Goal: Ask a question

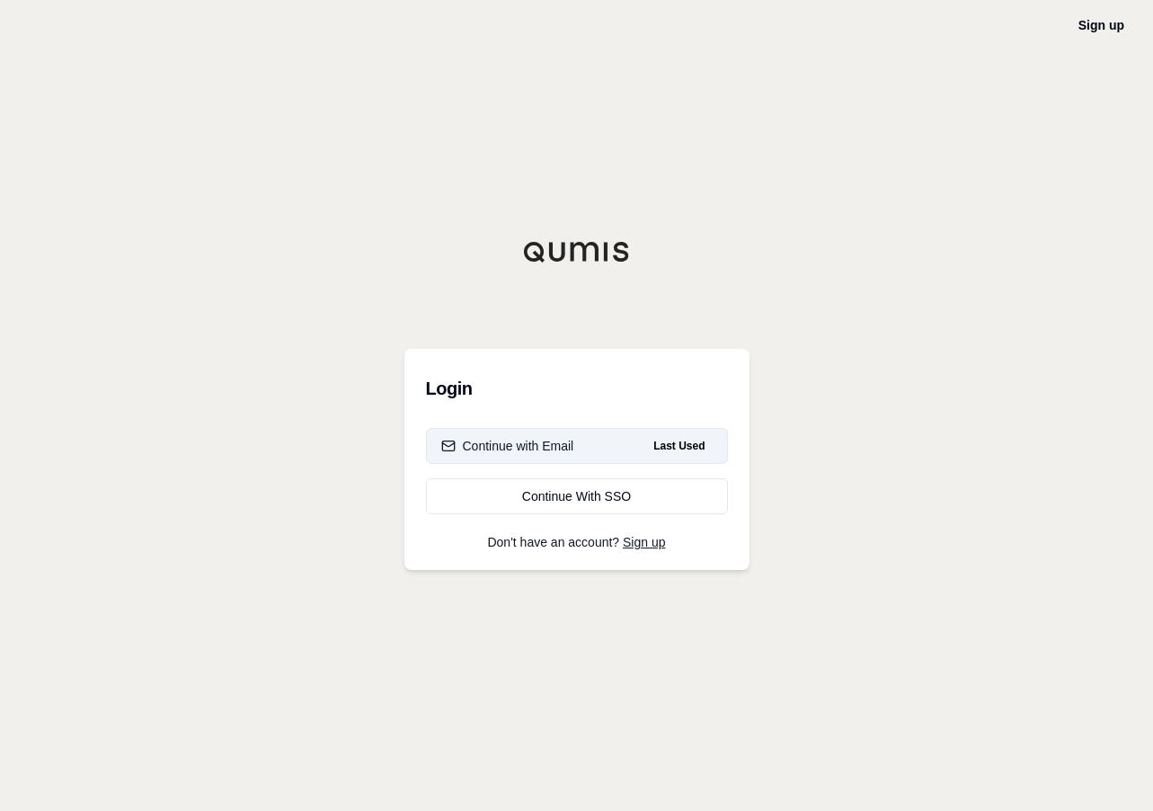
click at [538, 448] on div "Continue with Email" at bounding box center [507, 446] width 133 height 18
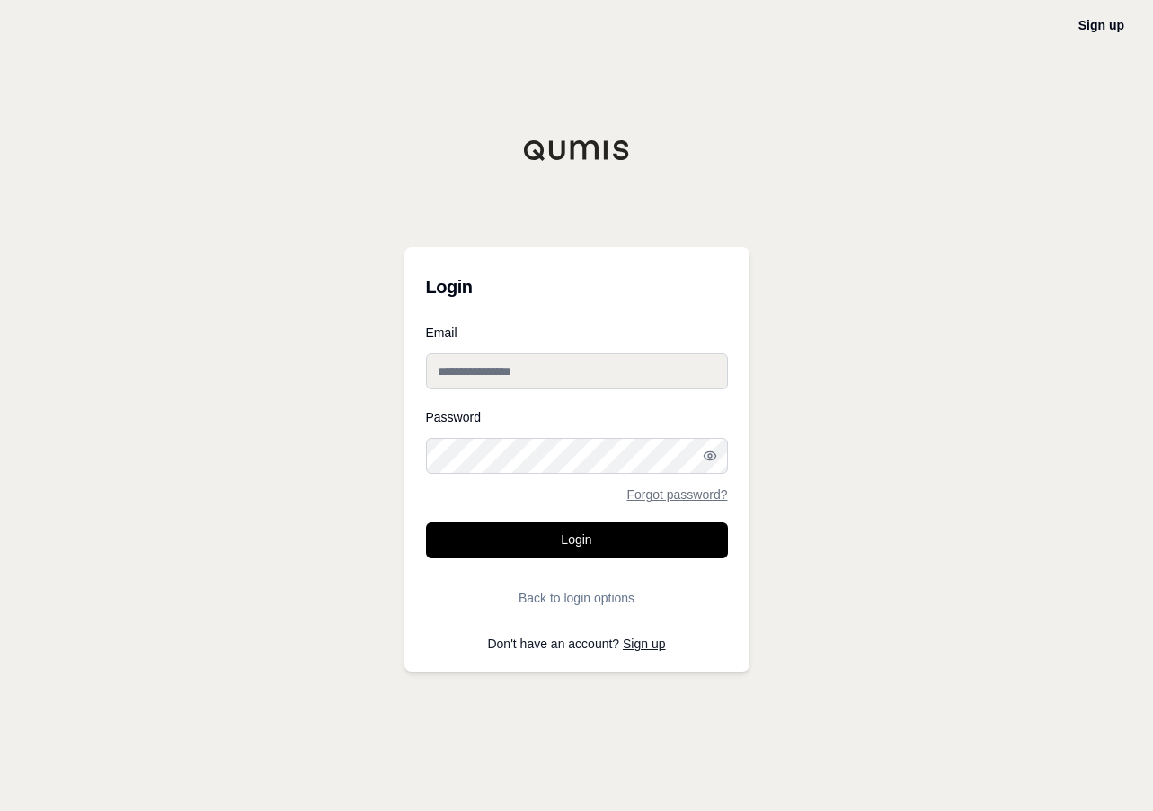
type input "**********"
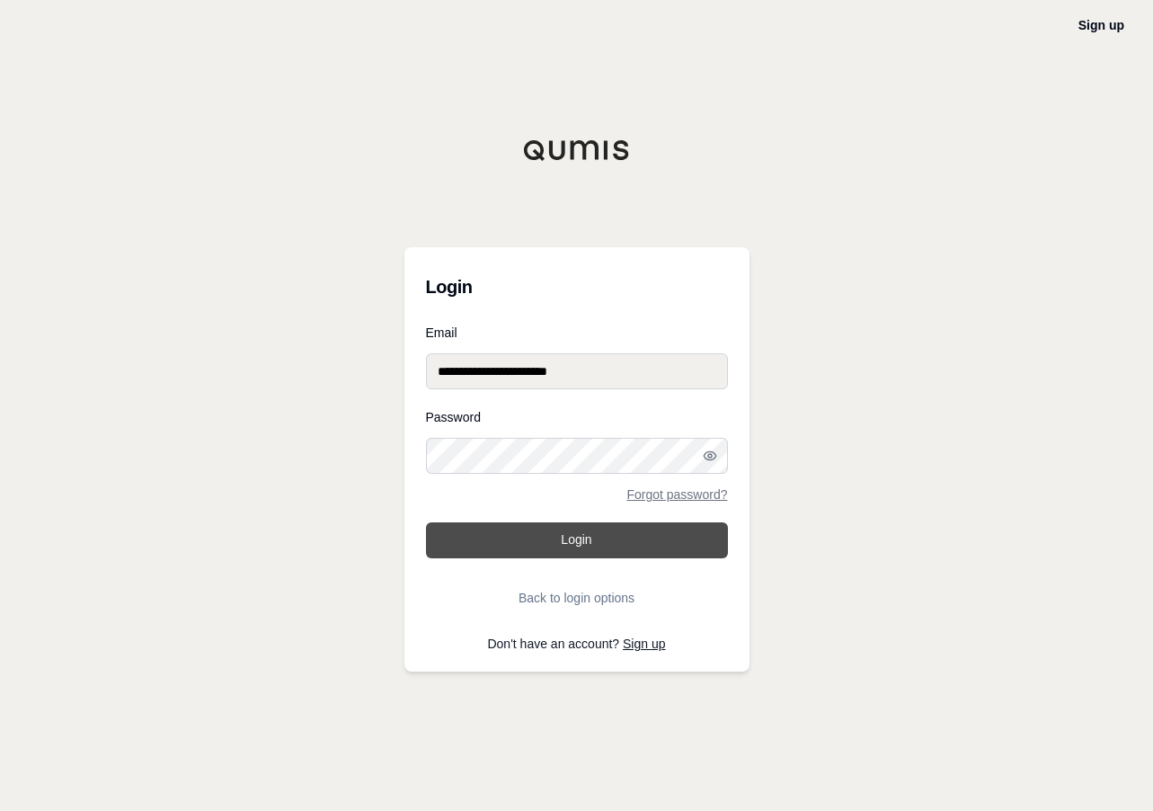
click at [576, 538] on button "Login" at bounding box center [577, 540] width 302 height 36
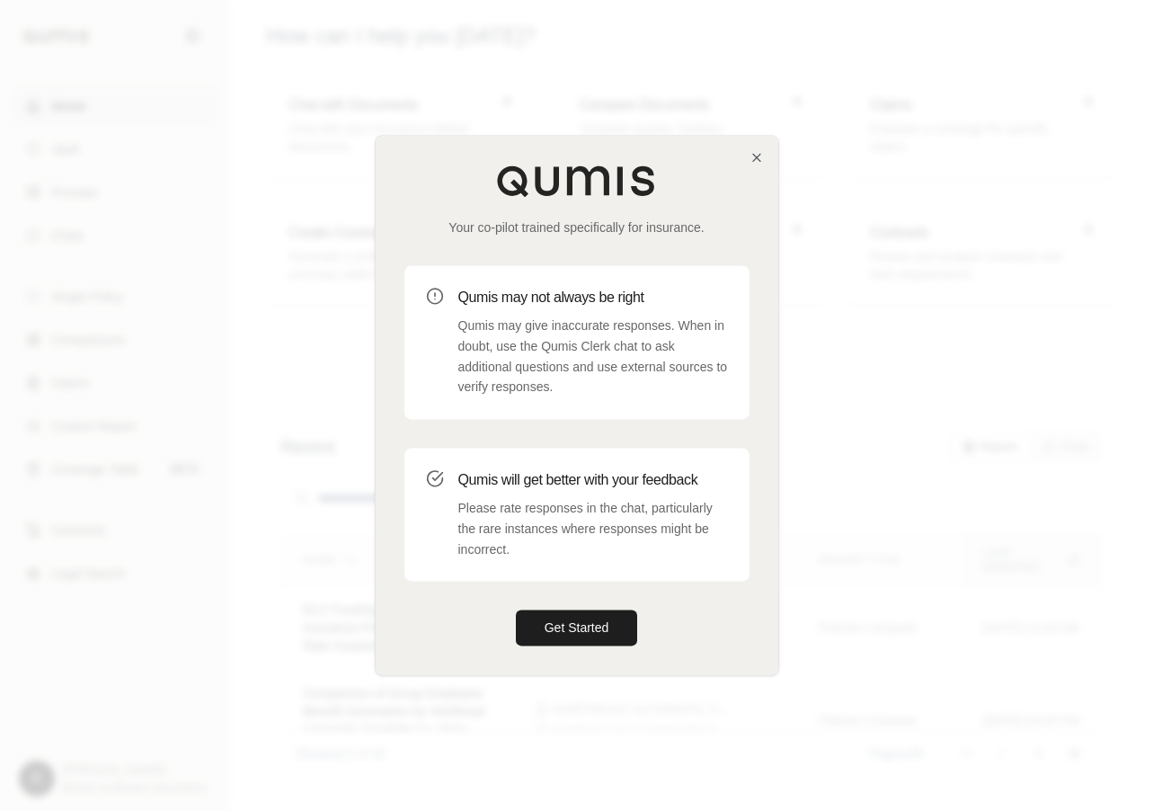
drag, startPoint x: 1095, startPoint y: 88, endPoint x: 1150, endPoint y: 100, distance: 56.1
click at [1097, 89] on div at bounding box center [576, 405] width 1153 height 811
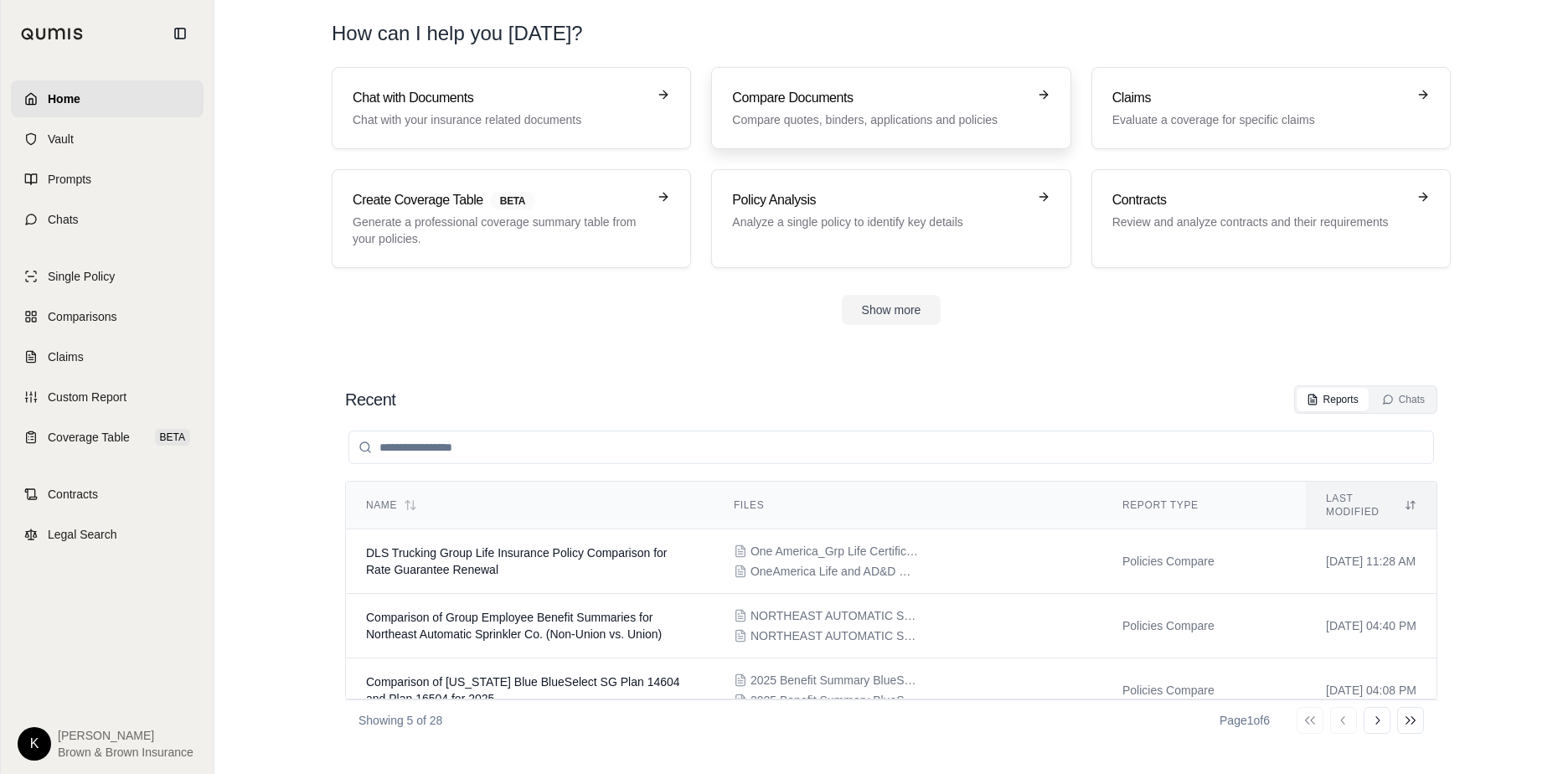
click at [787, 82] on link "Compare Documents Compare quotes, binders, applications and policies" at bounding box center [891, 108] width 360 height 82
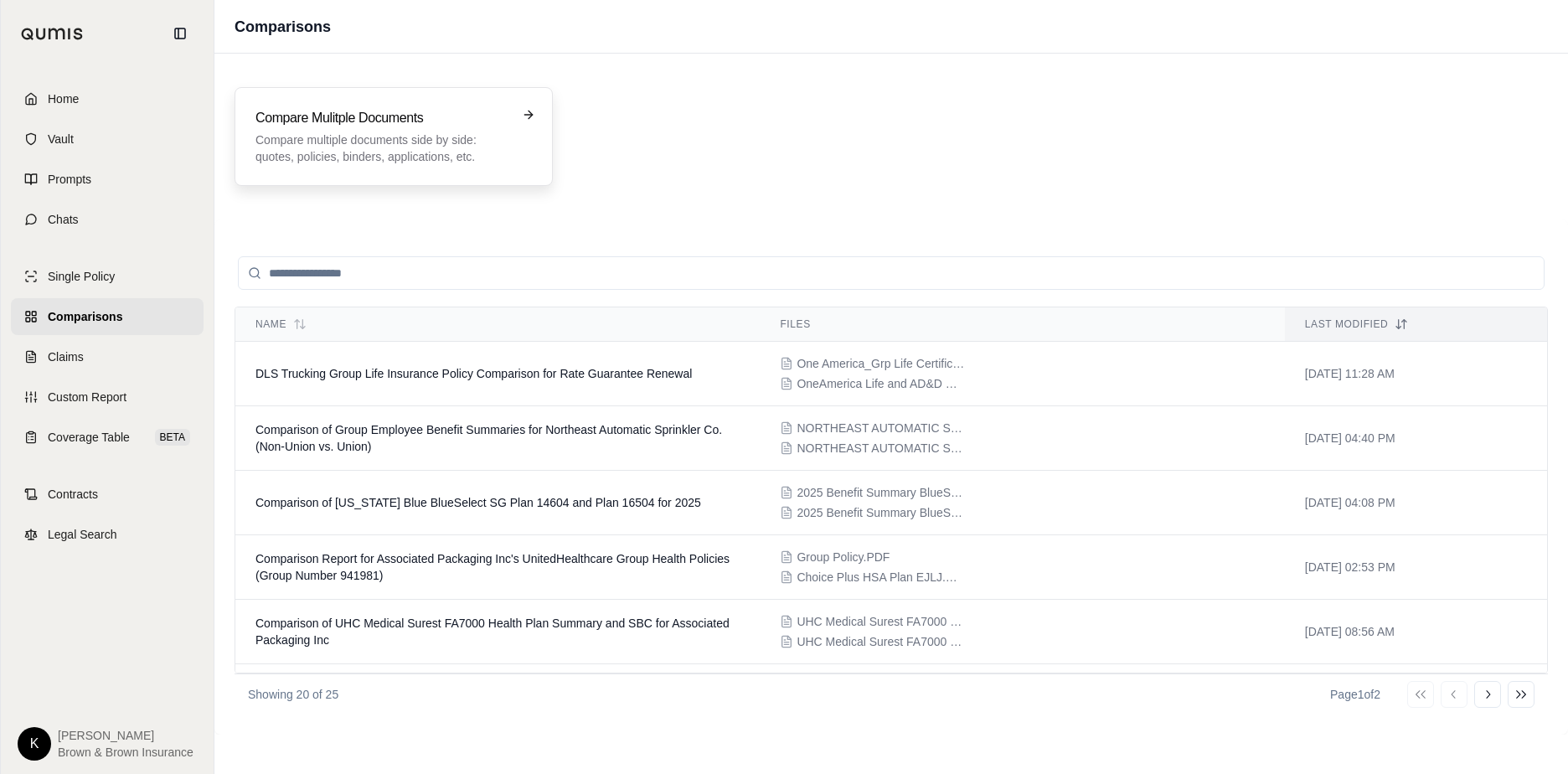
click at [528, 108] on icon at bounding box center [528, 115] width 13 height 13
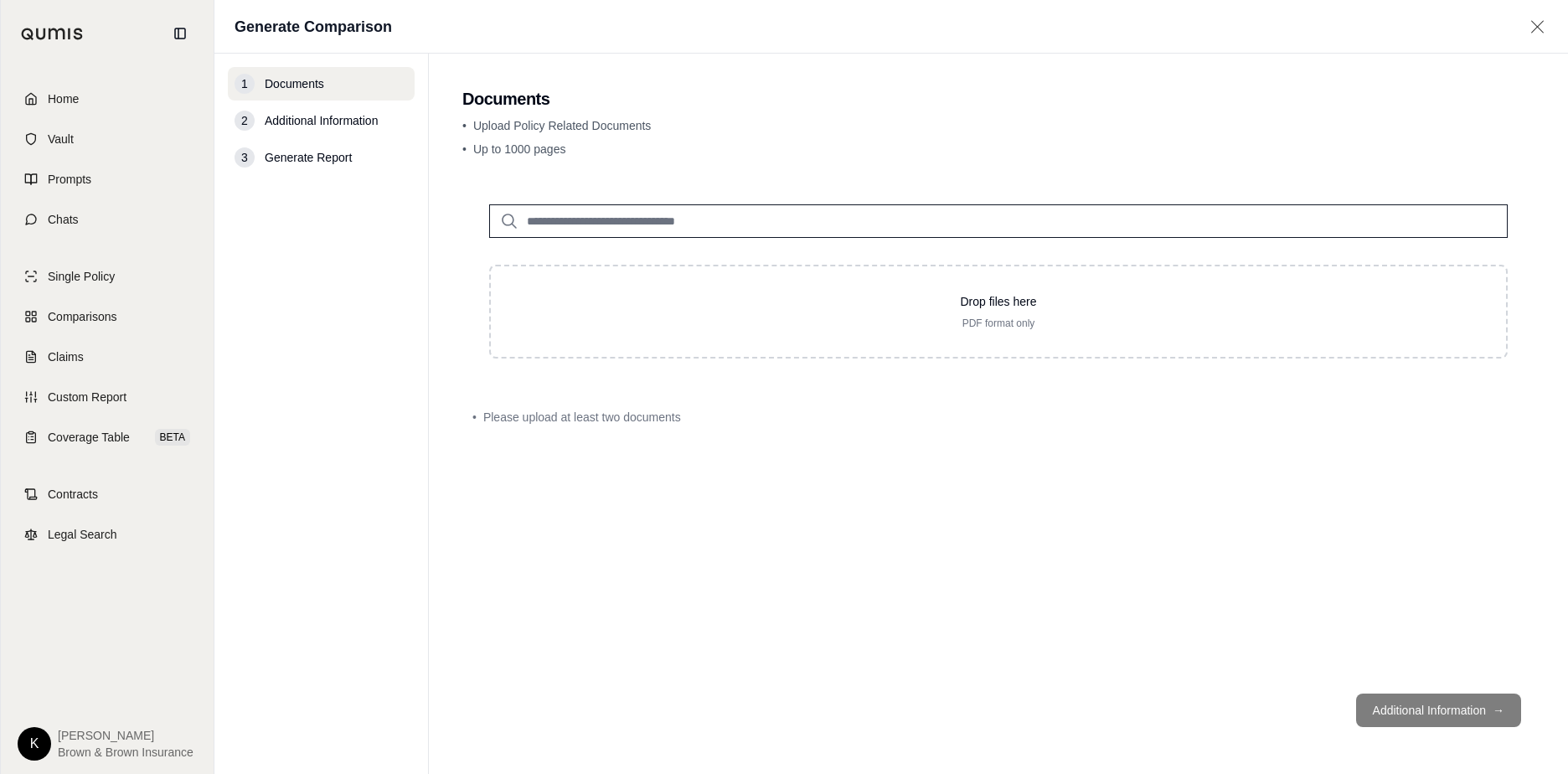
click at [1073, 59] on main "Documents • Upload Policy Related Documents • Up to 1000 pages Drop files here …" at bounding box center [998, 414] width 1139 height 720
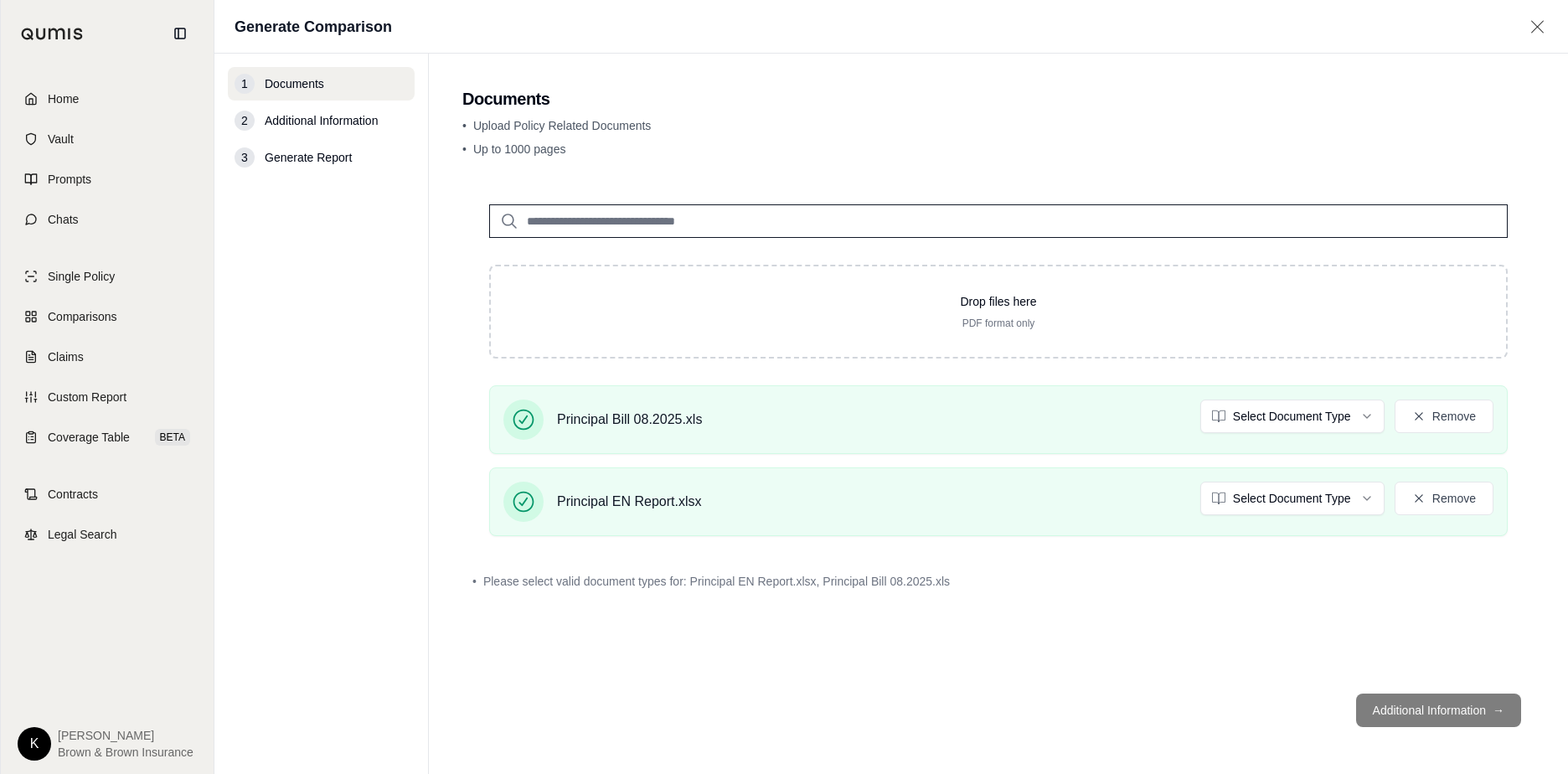
click at [1073, 710] on footer "Additional Information →" at bounding box center [998, 710] width 1072 height 61
click at [1073, 417] on html "Home Vault Prompts Chats Single Policy Comparisons Claims Custom Report Coverag…" at bounding box center [784, 387] width 1568 height 774
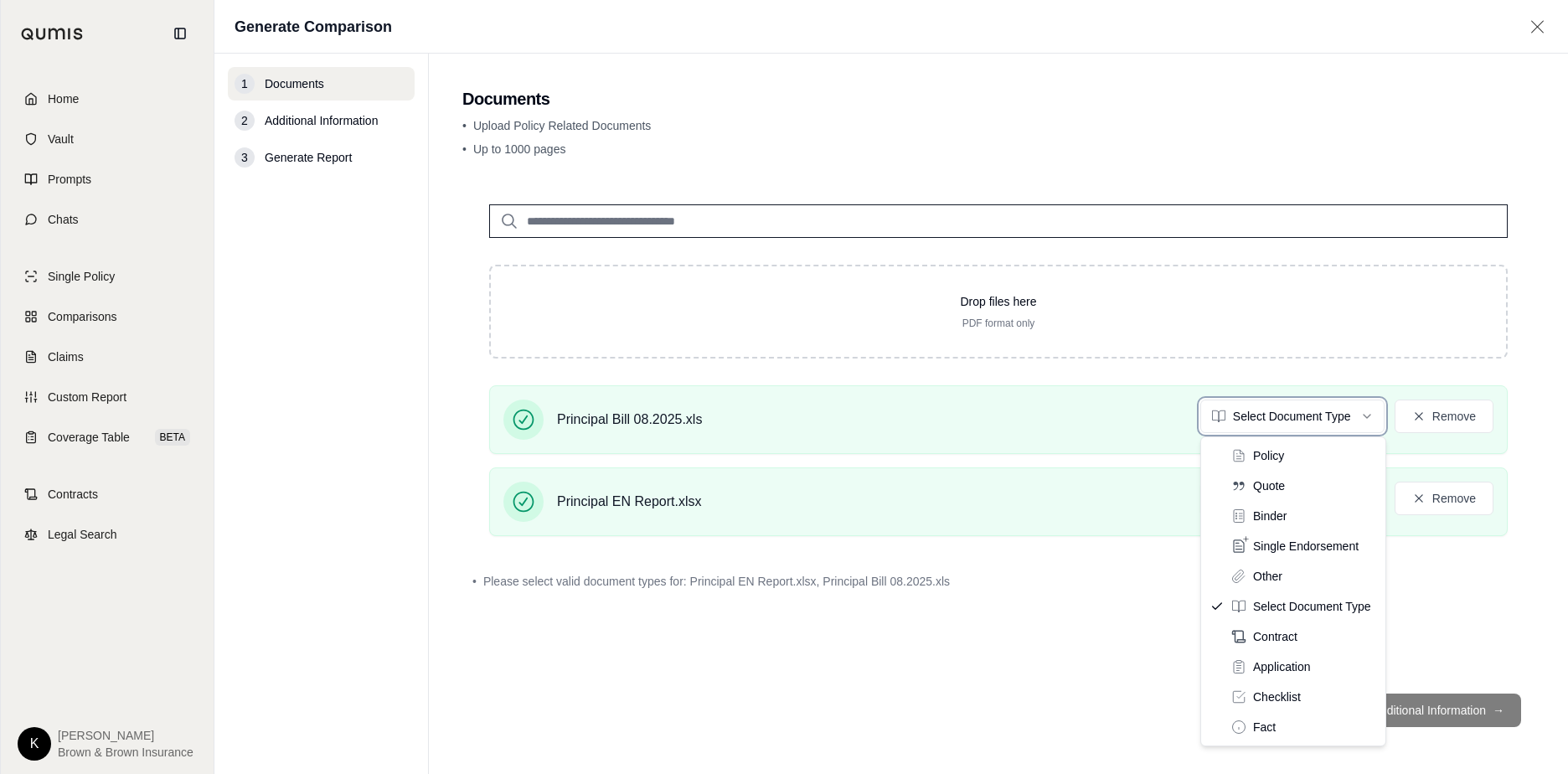
click at [329, 367] on html "Home Vault Prompts Chats Single Policy Comparisons Claims Custom Report Coverag…" at bounding box center [784, 387] width 1568 height 774
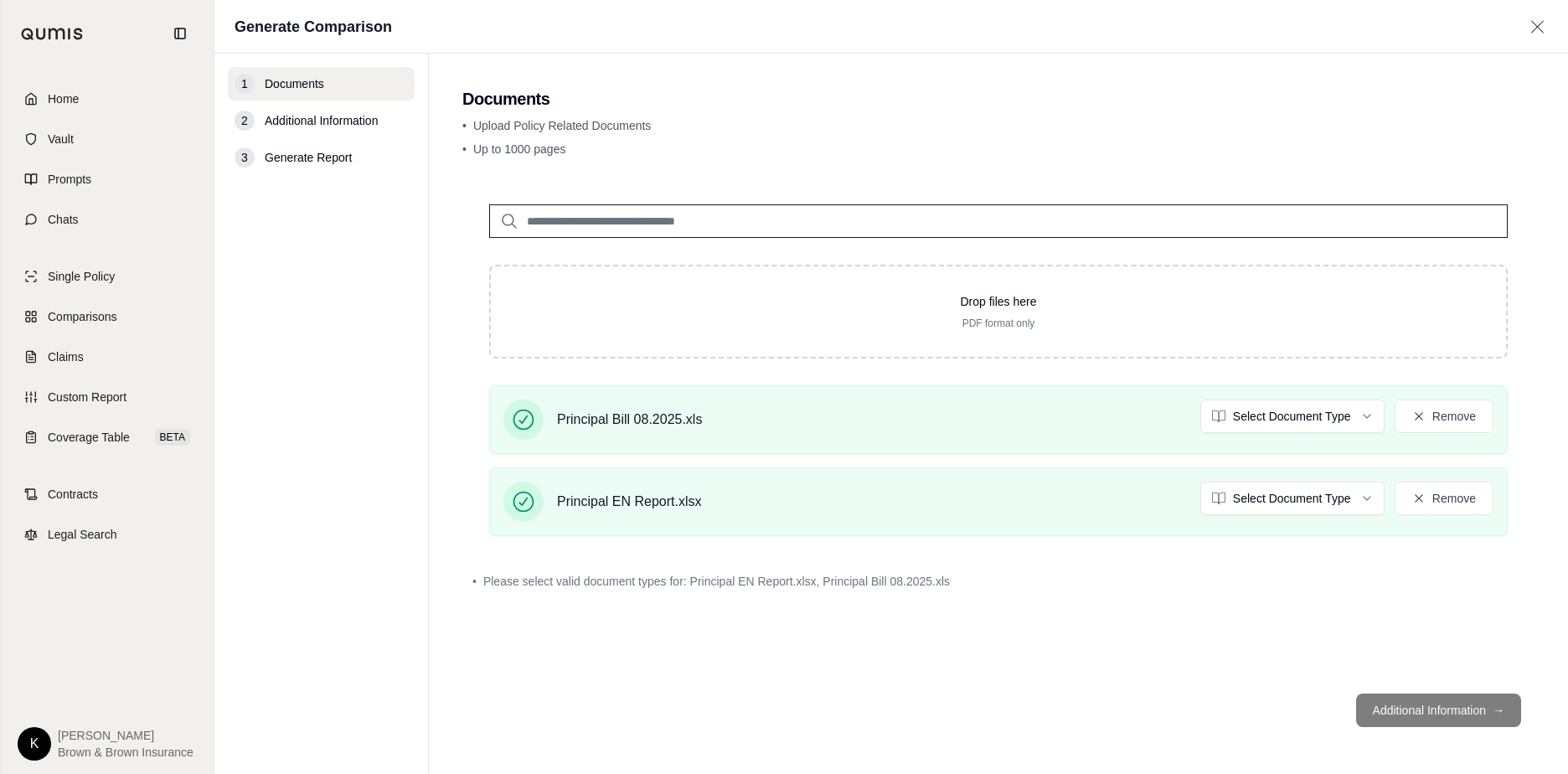
click at [318, 120] on span "Additional Information" at bounding box center [320, 120] width 113 height 17
click at [1073, 708] on footer "Additional Information →" at bounding box center [998, 710] width 1072 height 61
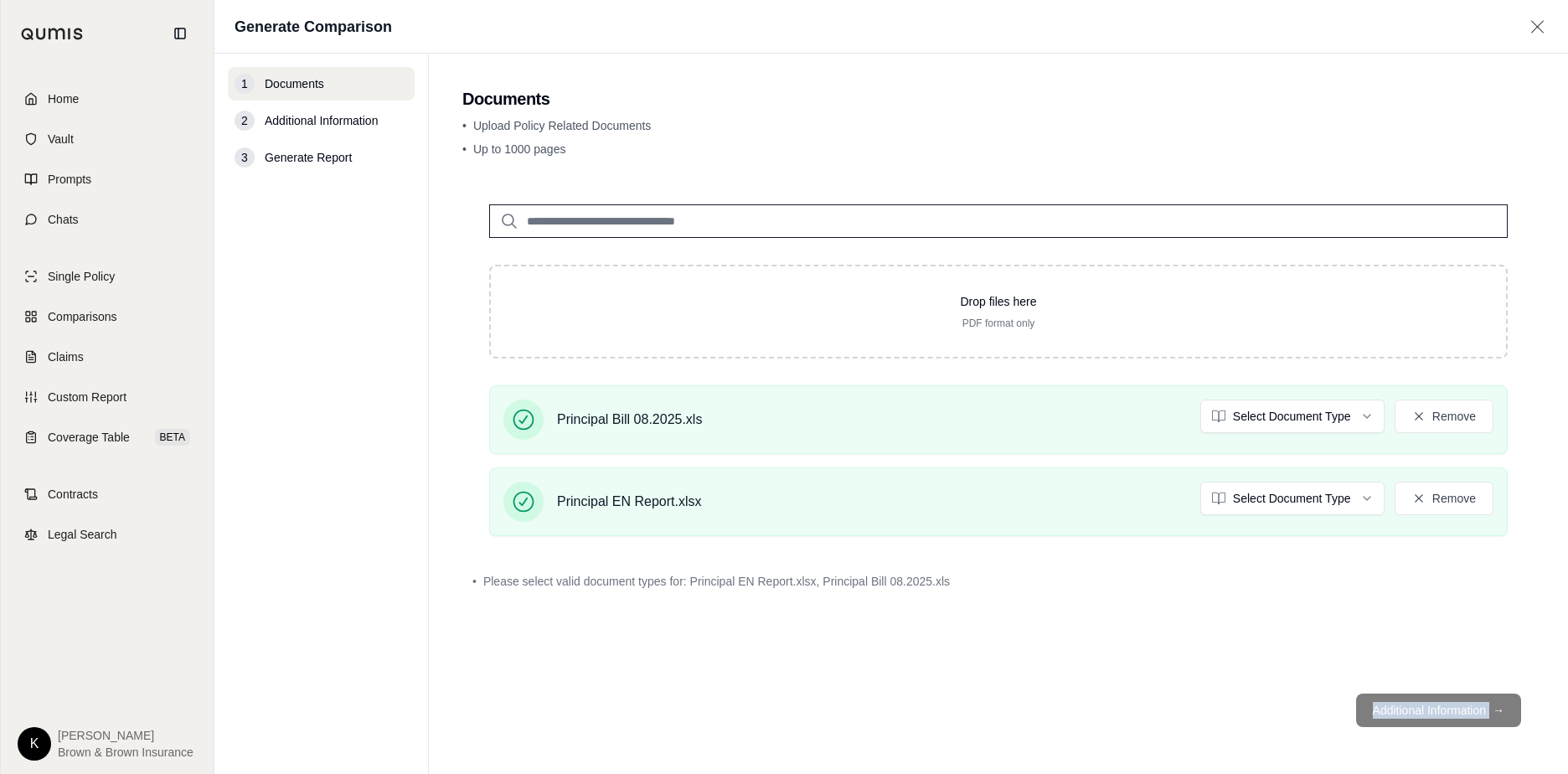
click at [1073, 708] on footer "Additional Information →" at bounding box center [998, 710] width 1072 height 61
drag, startPoint x: 1414, startPoint y: 708, endPoint x: 1289, endPoint y: 715, distance: 125.2
click at [1073, 715] on footer "Additional Information →" at bounding box center [998, 710] width 1072 height 61
click at [1073, 22] on icon at bounding box center [1537, 27] width 20 height 17
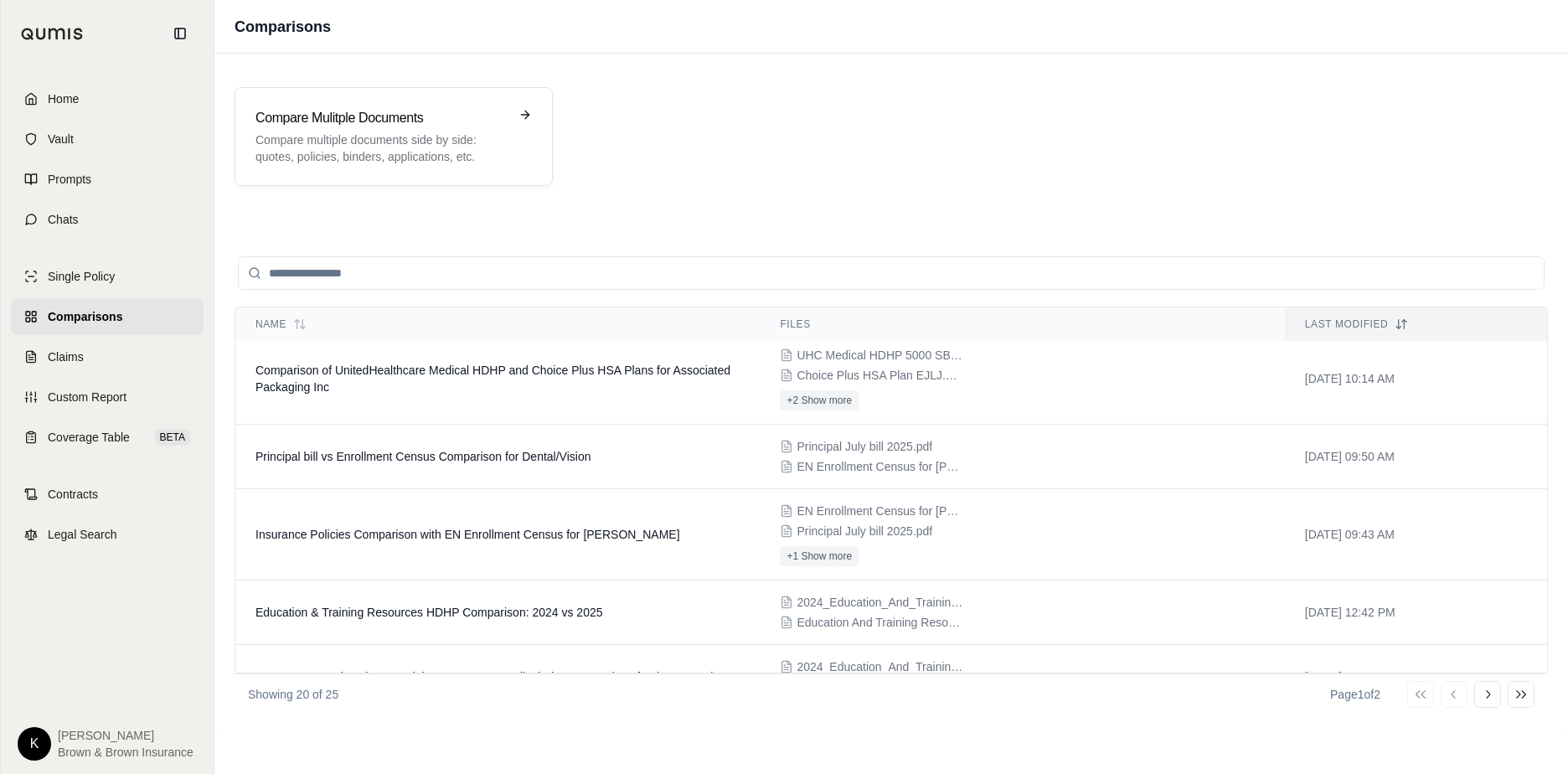
scroll to position [1039, 0]
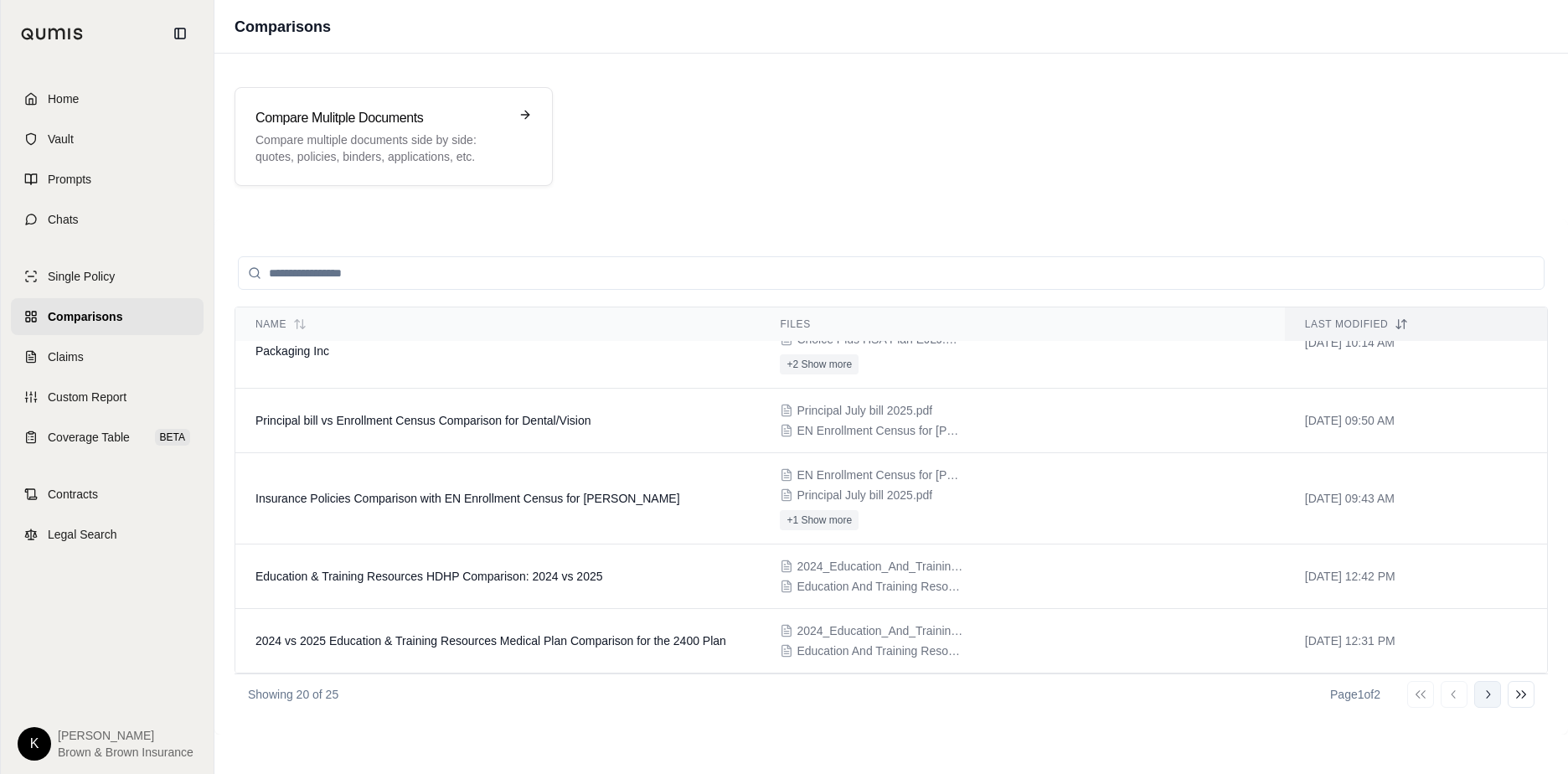
click at [1073, 698] on icon at bounding box center [1488, 694] width 4 height 8
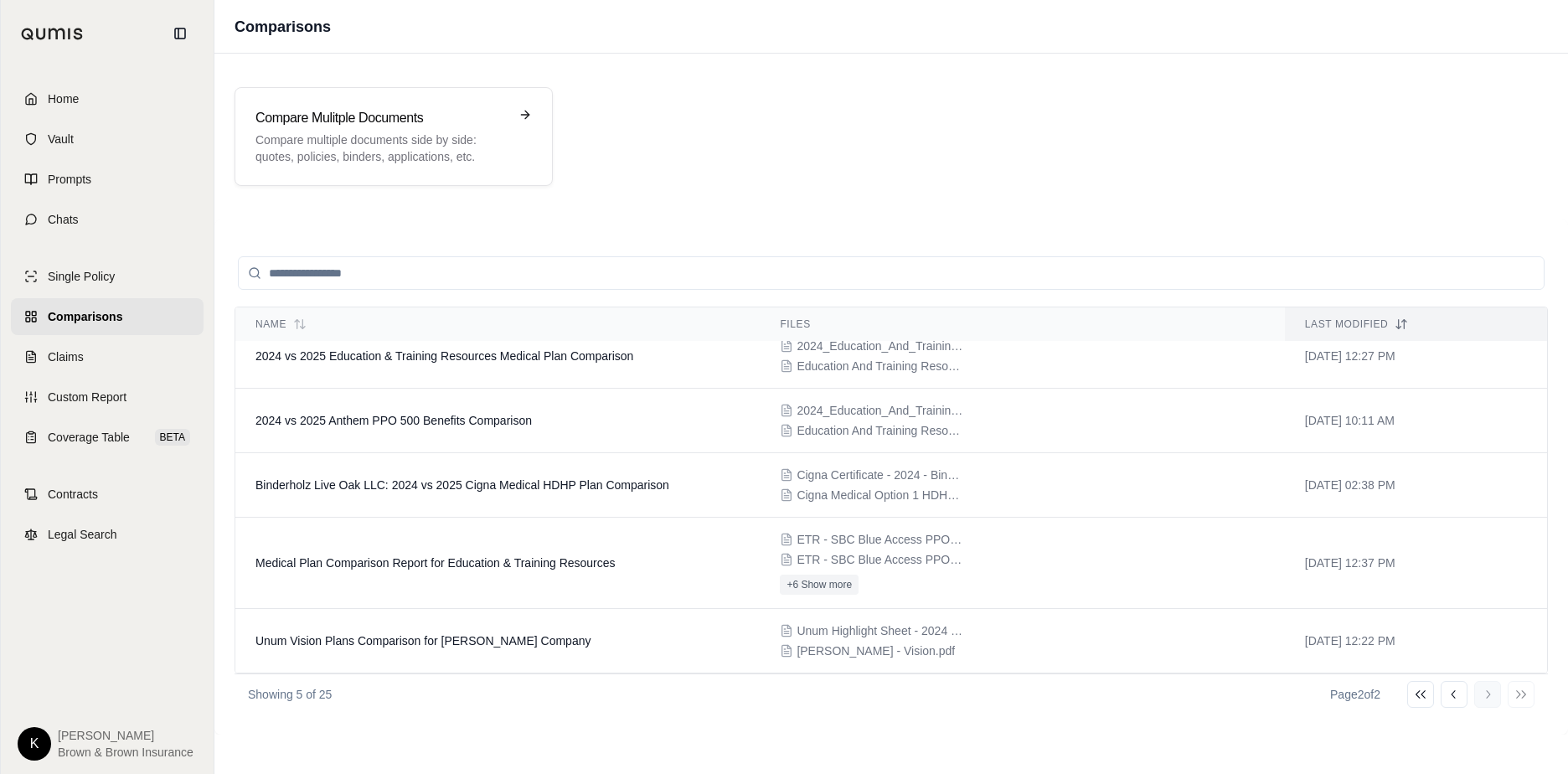
scroll to position [18, 0]
click at [1073, 698] on div "Go to first page Go to previous page Go to next page Go to last page" at bounding box center [1470, 694] width 128 height 27
click at [1073, 695] on button "Go to previous page" at bounding box center [1453, 694] width 27 height 27
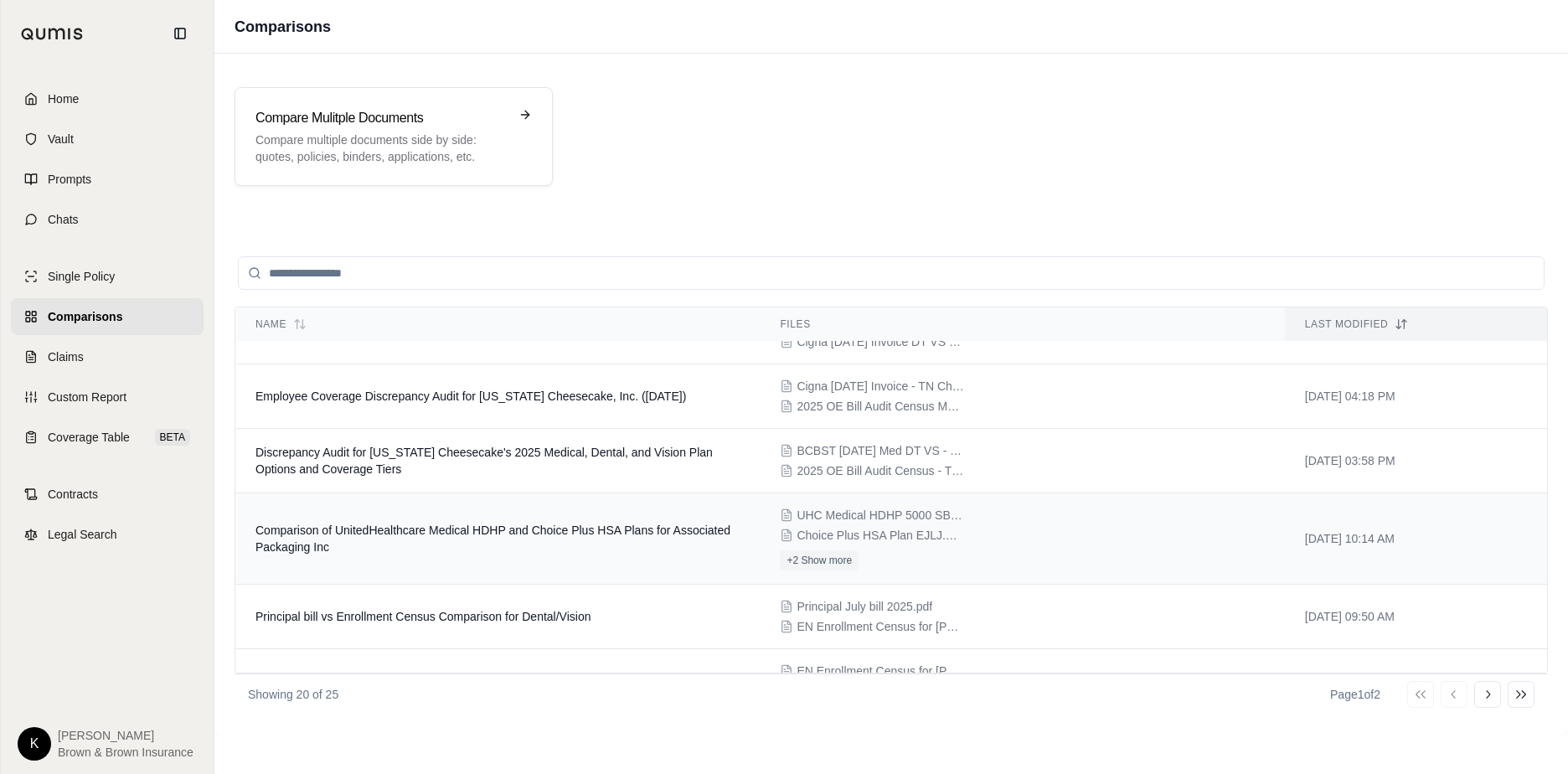
scroll to position [871, 0]
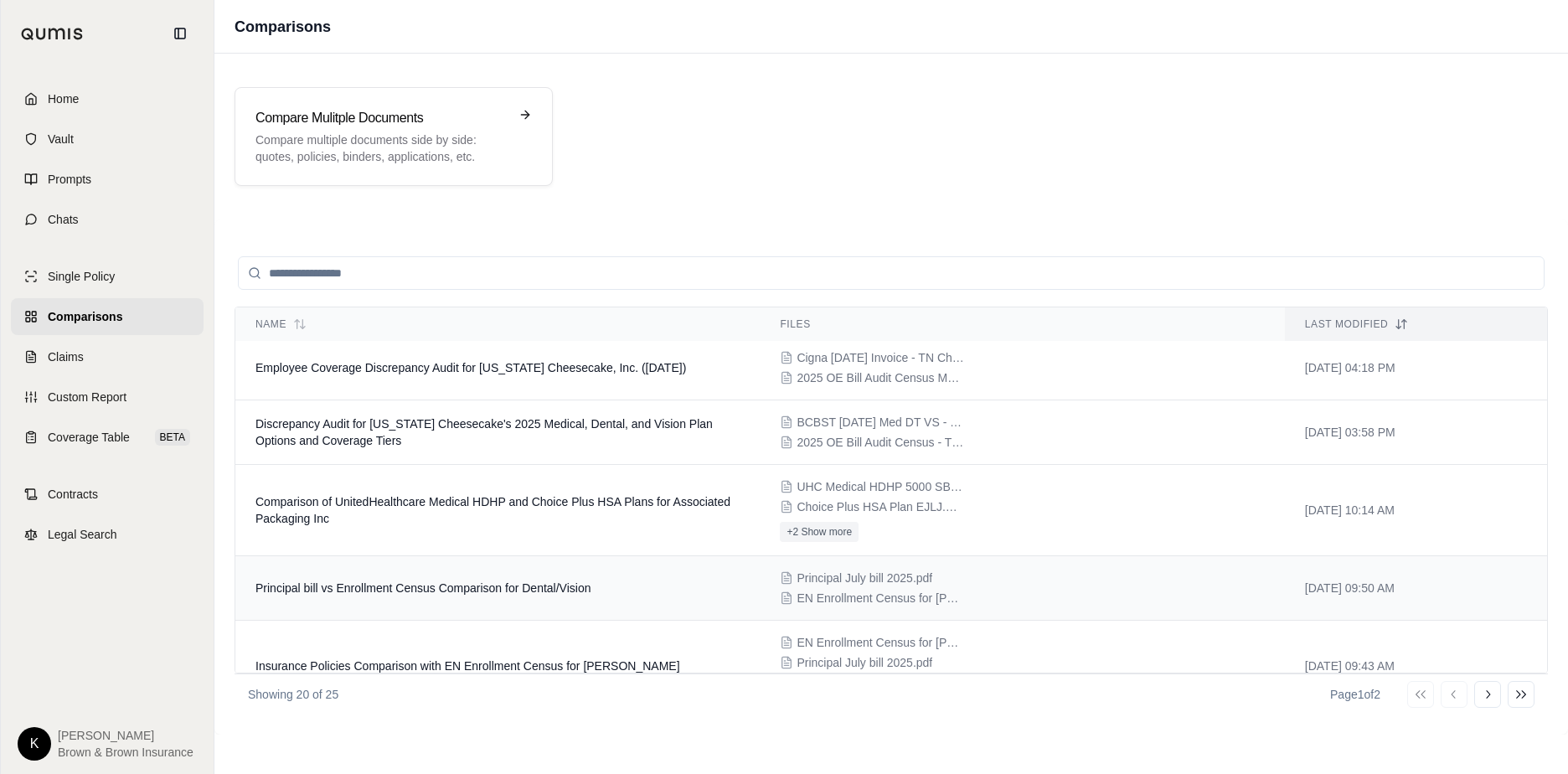
click at [331, 591] on span "Principal bill vs Enrollment Census Comparison for Dental/Vision" at bounding box center [423, 588] width 335 height 13
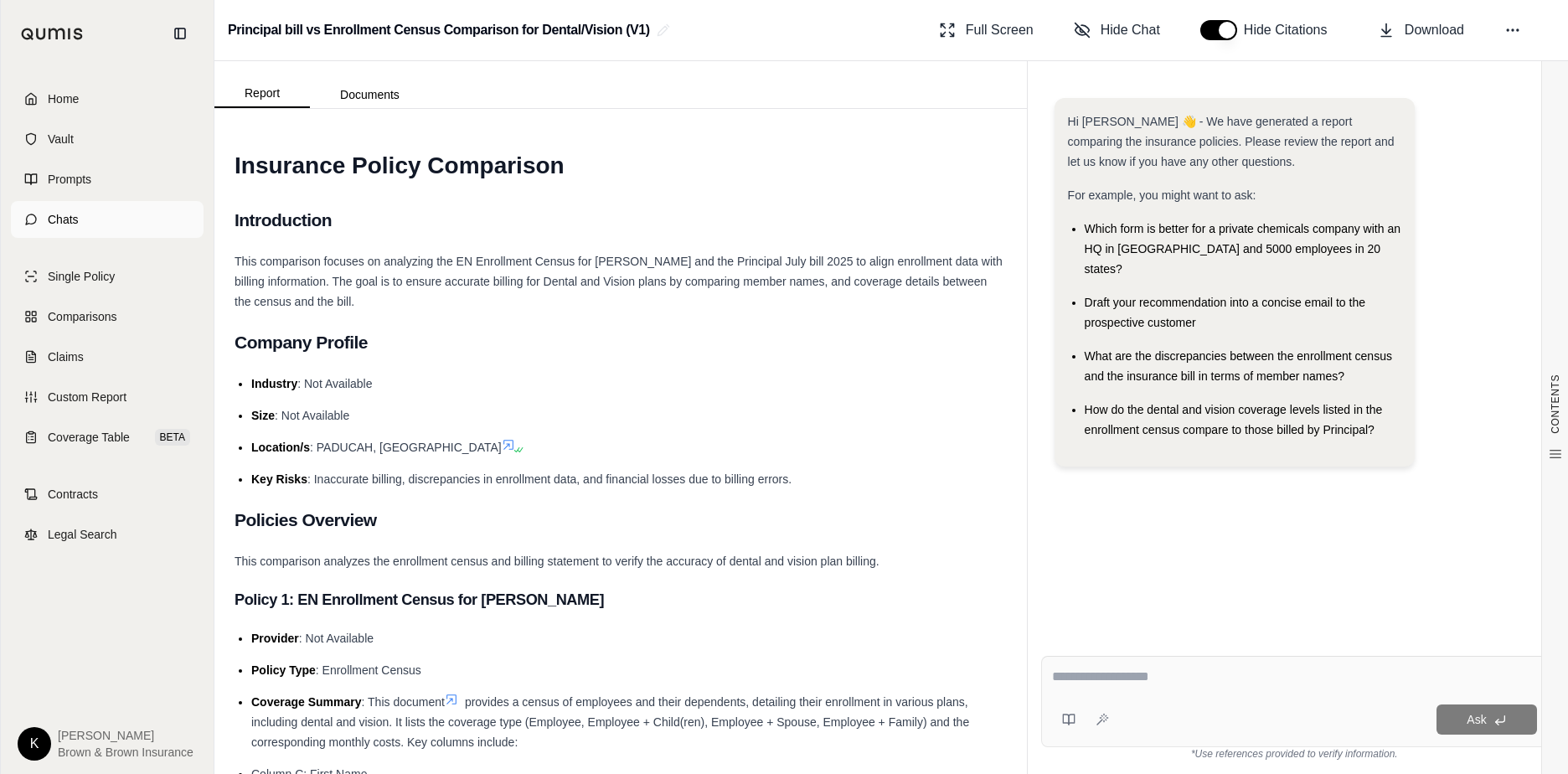
click at [60, 212] on span "Chats" at bounding box center [62, 220] width 31 height 17
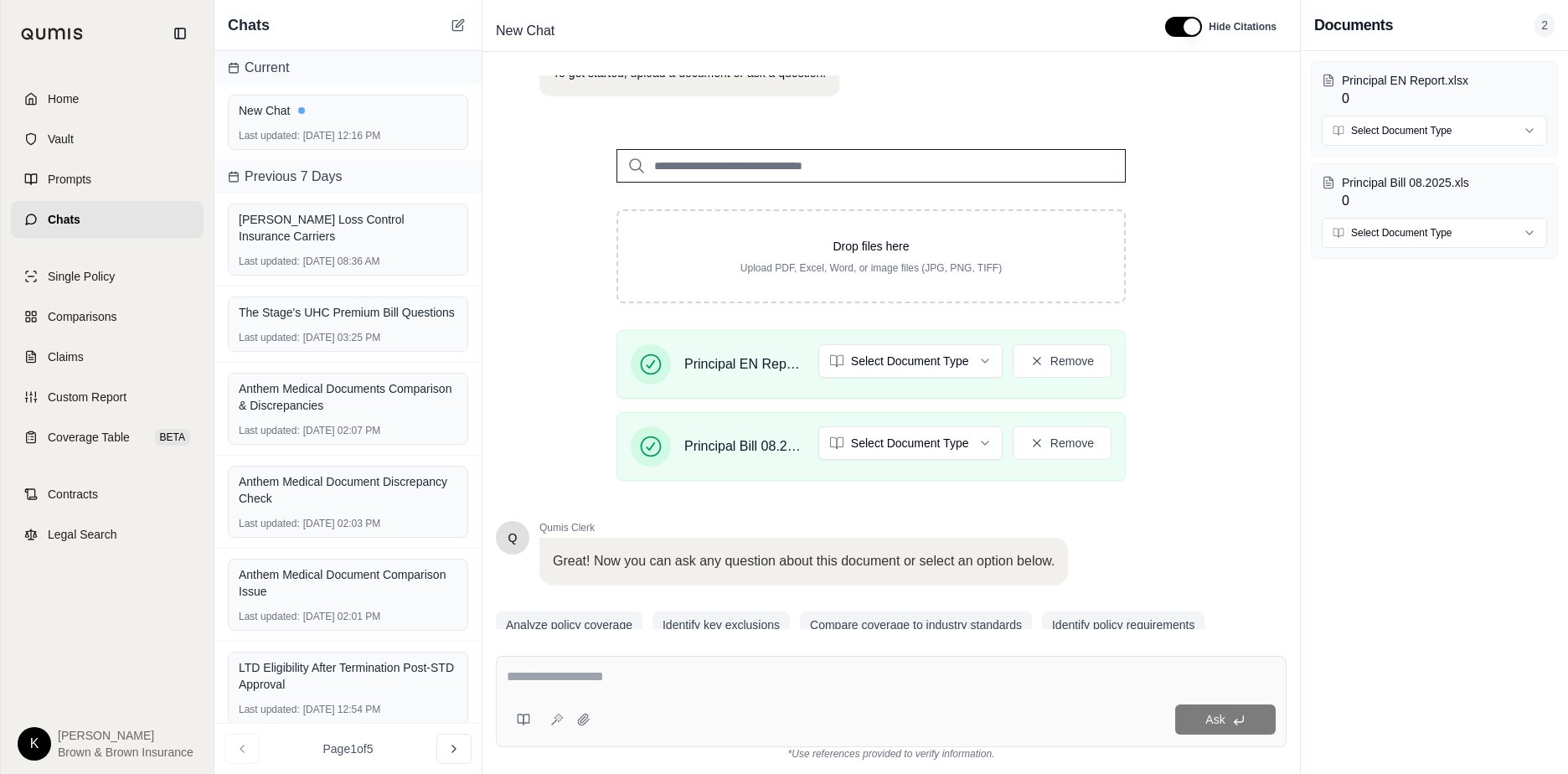
scroll to position [168, 0]
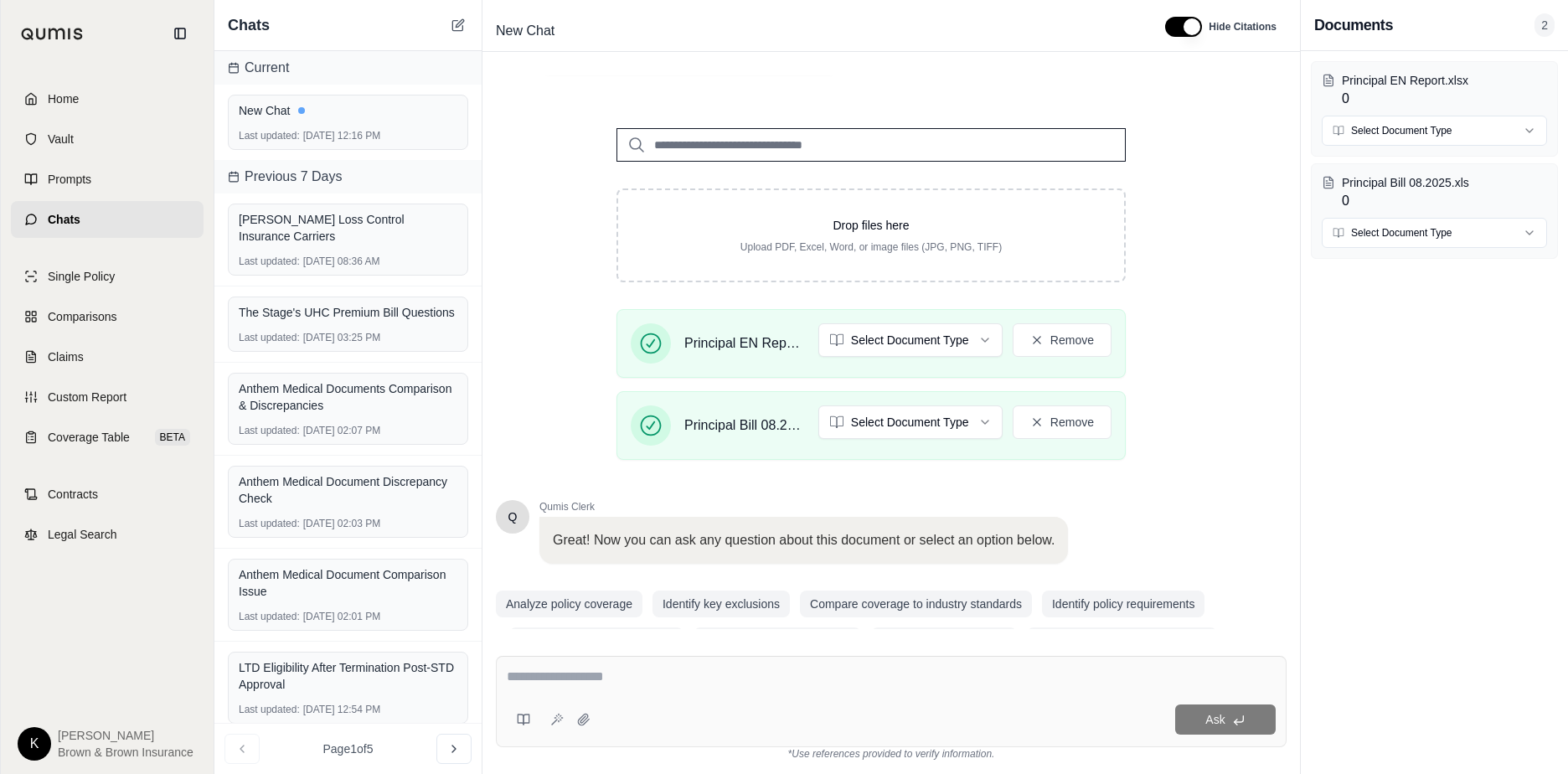
click at [520, 678] on textarea at bounding box center [891, 677] width 769 height 20
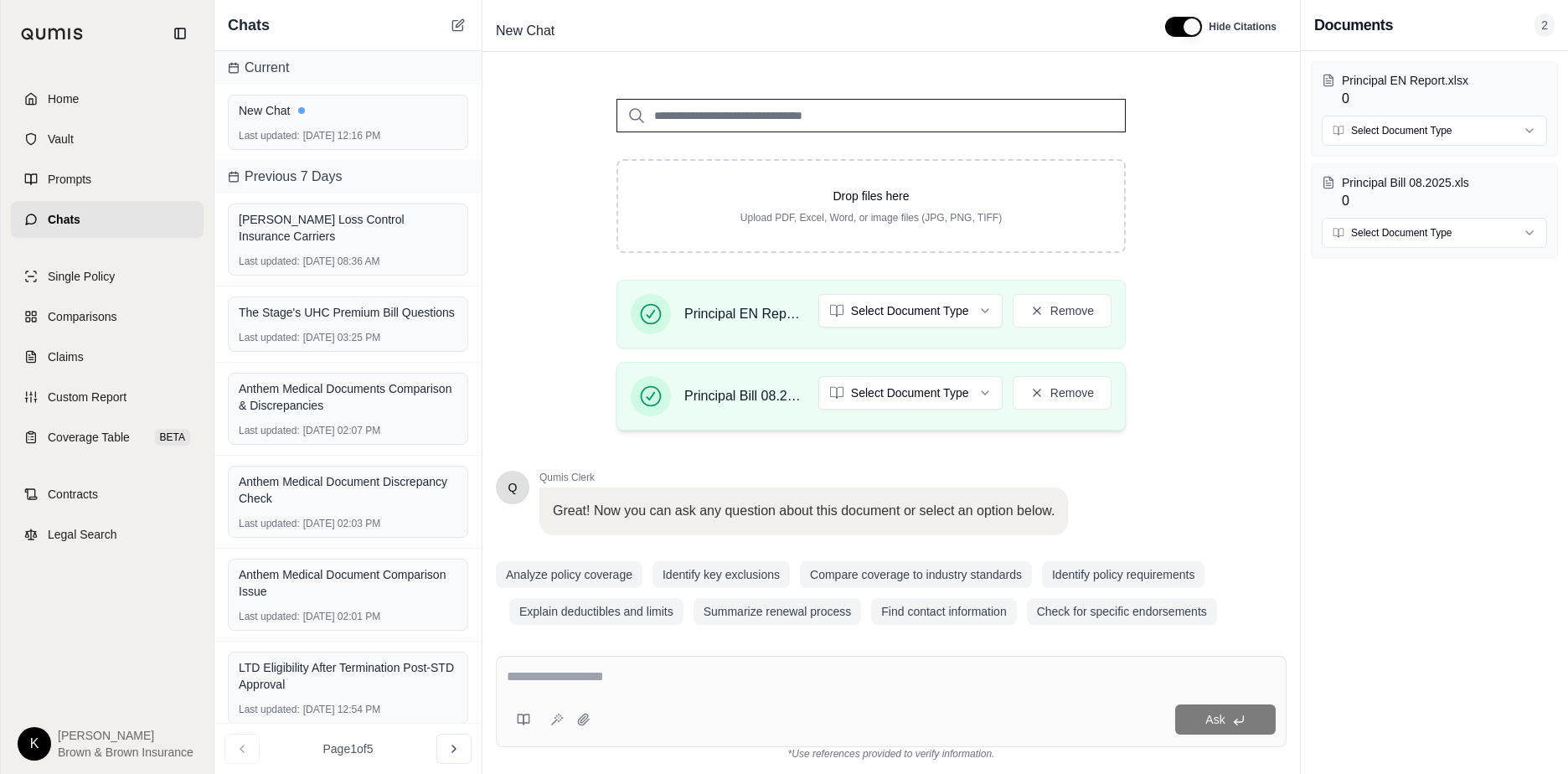
scroll to position [212, 0]
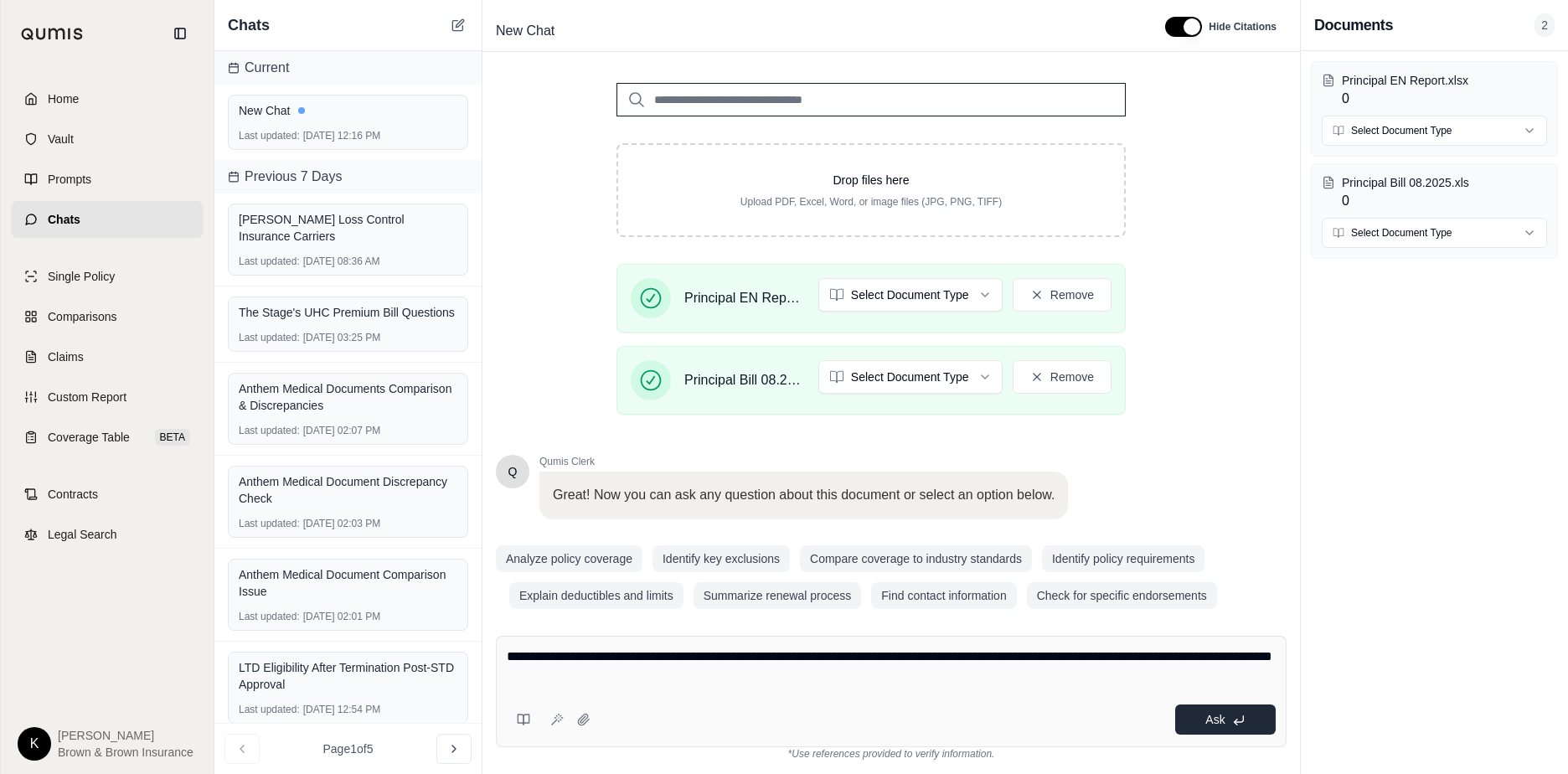
type textarea "**********"
click at [1073, 723] on span "Ask" at bounding box center [1215, 719] width 20 height 13
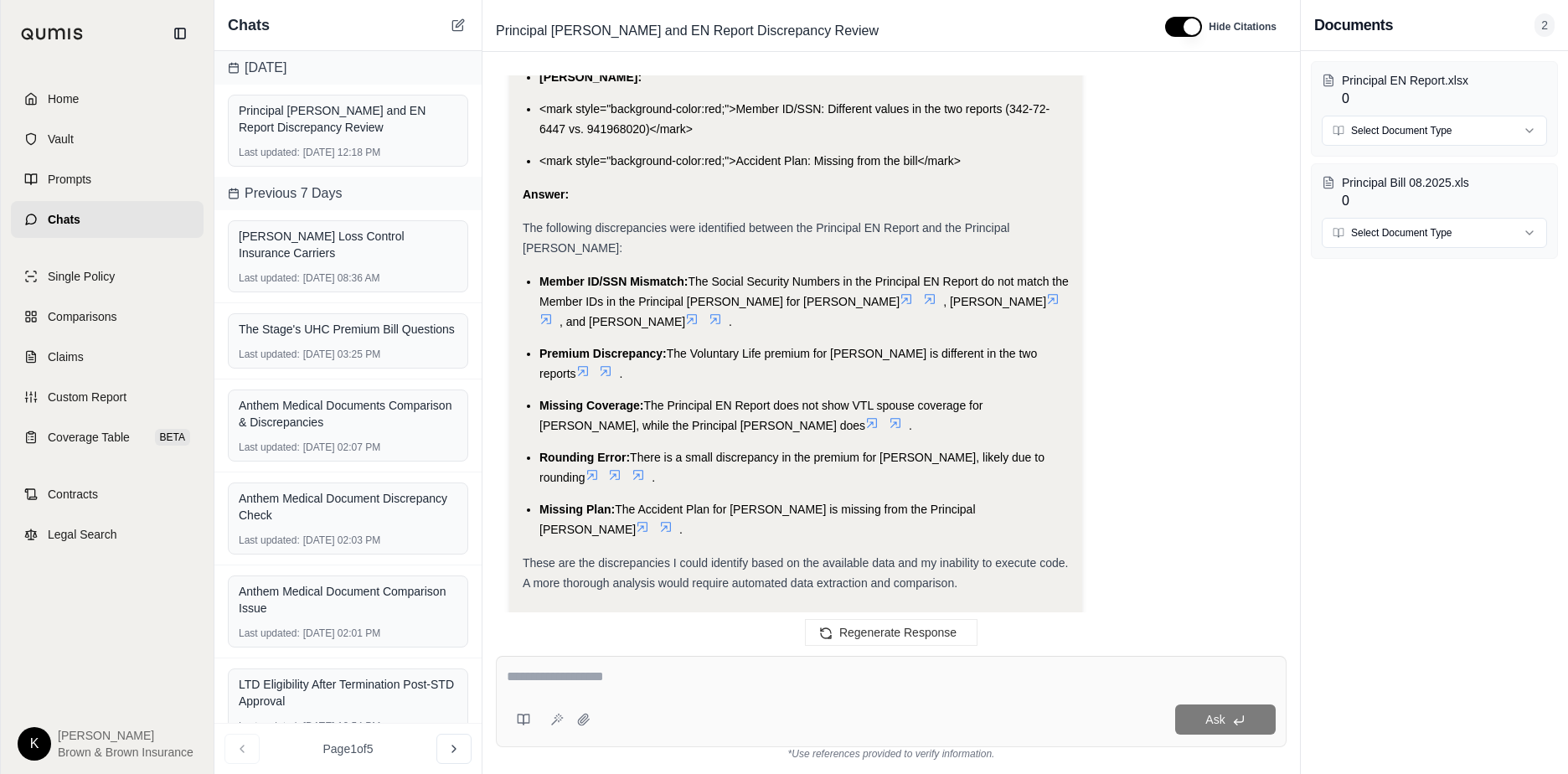
scroll to position [5176, 0]
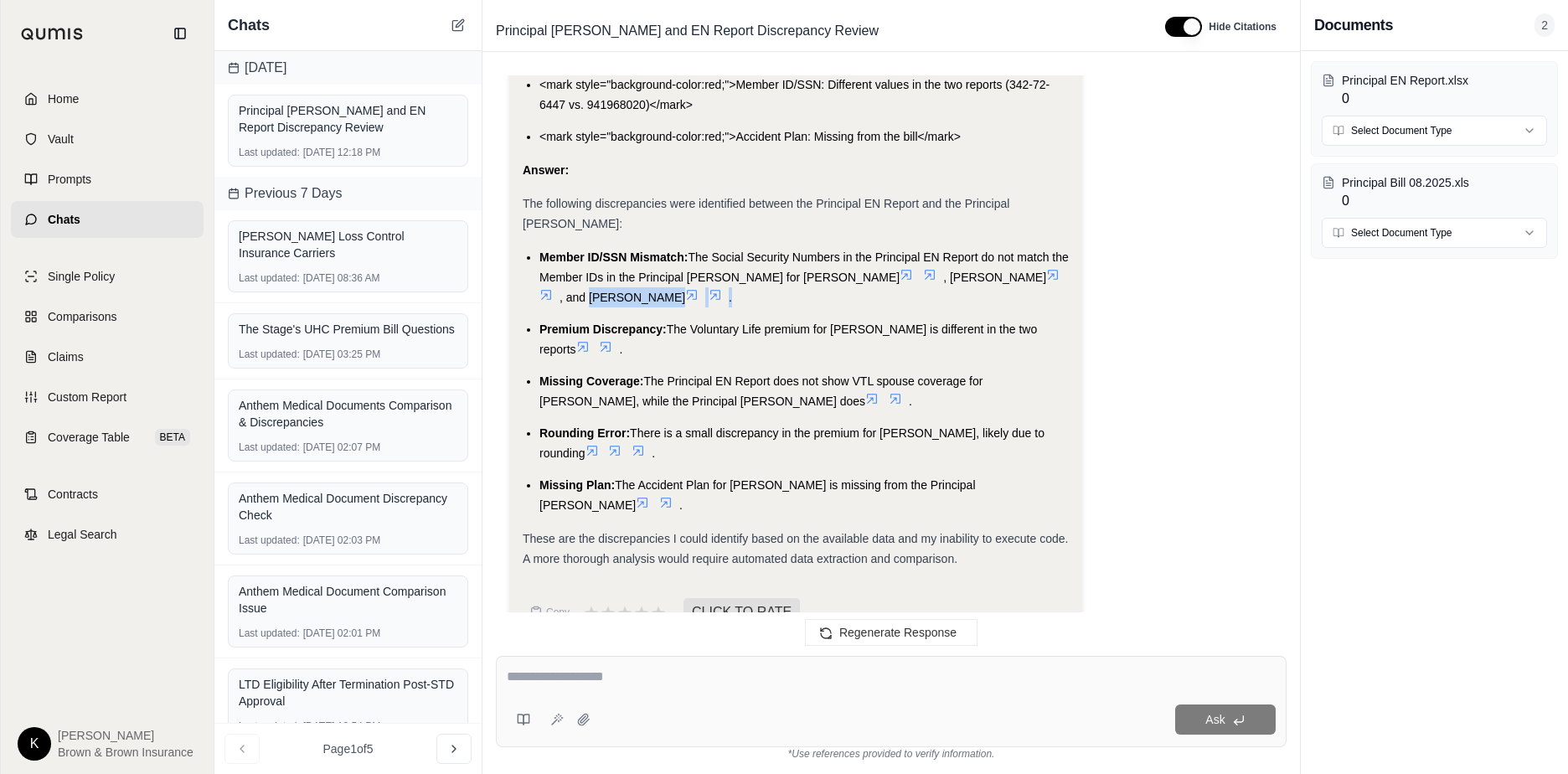
drag, startPoint x: 1027, startPoint y: 258, endPoint x: 1070, endPoint y: 268, distance: 44.1
drag, startPoint x: 833, startPoint y: 311, endPoint x: 914, endPoint y: 308, distance: 81.1
click at [914, 322] on span "The Voluntary Life premium for [PERSON_NAME] is different in the two reports" at bounding box center [788, 339] width 498 height 34
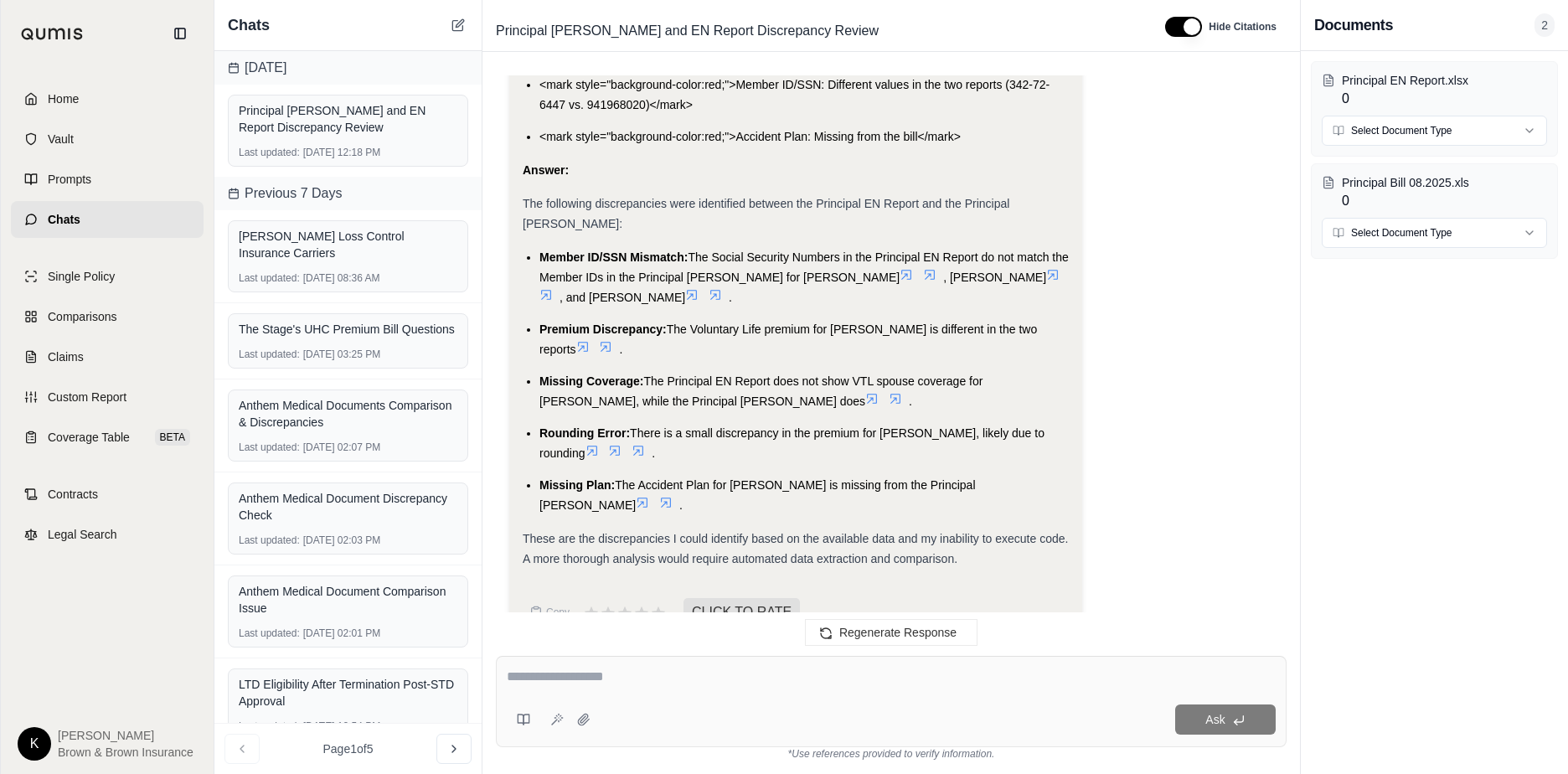
click at [572, 680] on textarea at bounding box center [891, 677] width 769 height 20
click at [505, 675] on div "Ask" at bounding box center [891, 701] width 791 height 91
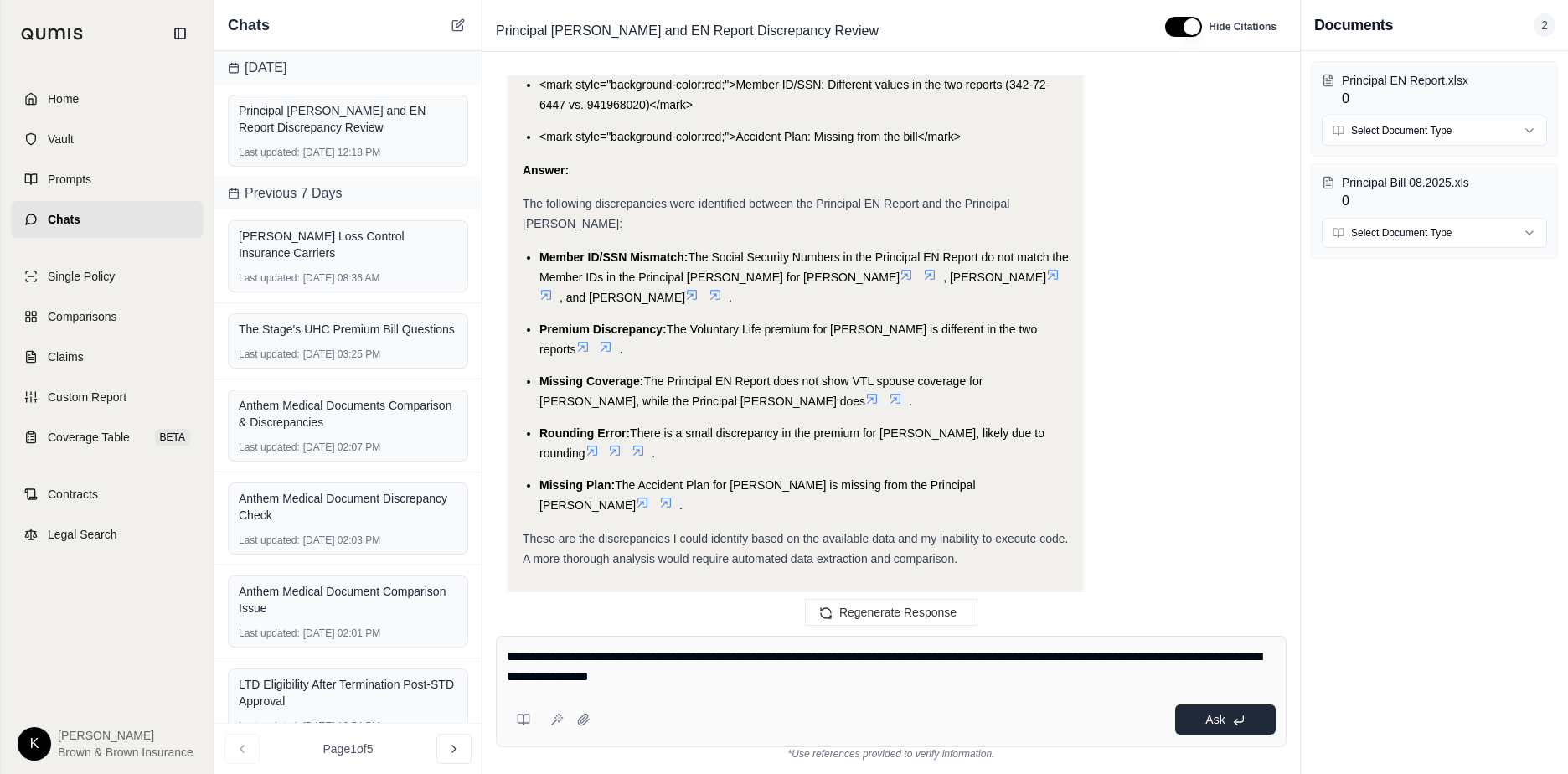
type textarea "**********"
click at [1073, 719] on span "Ask" at bounding box center [1215, 719] width 20 height 13
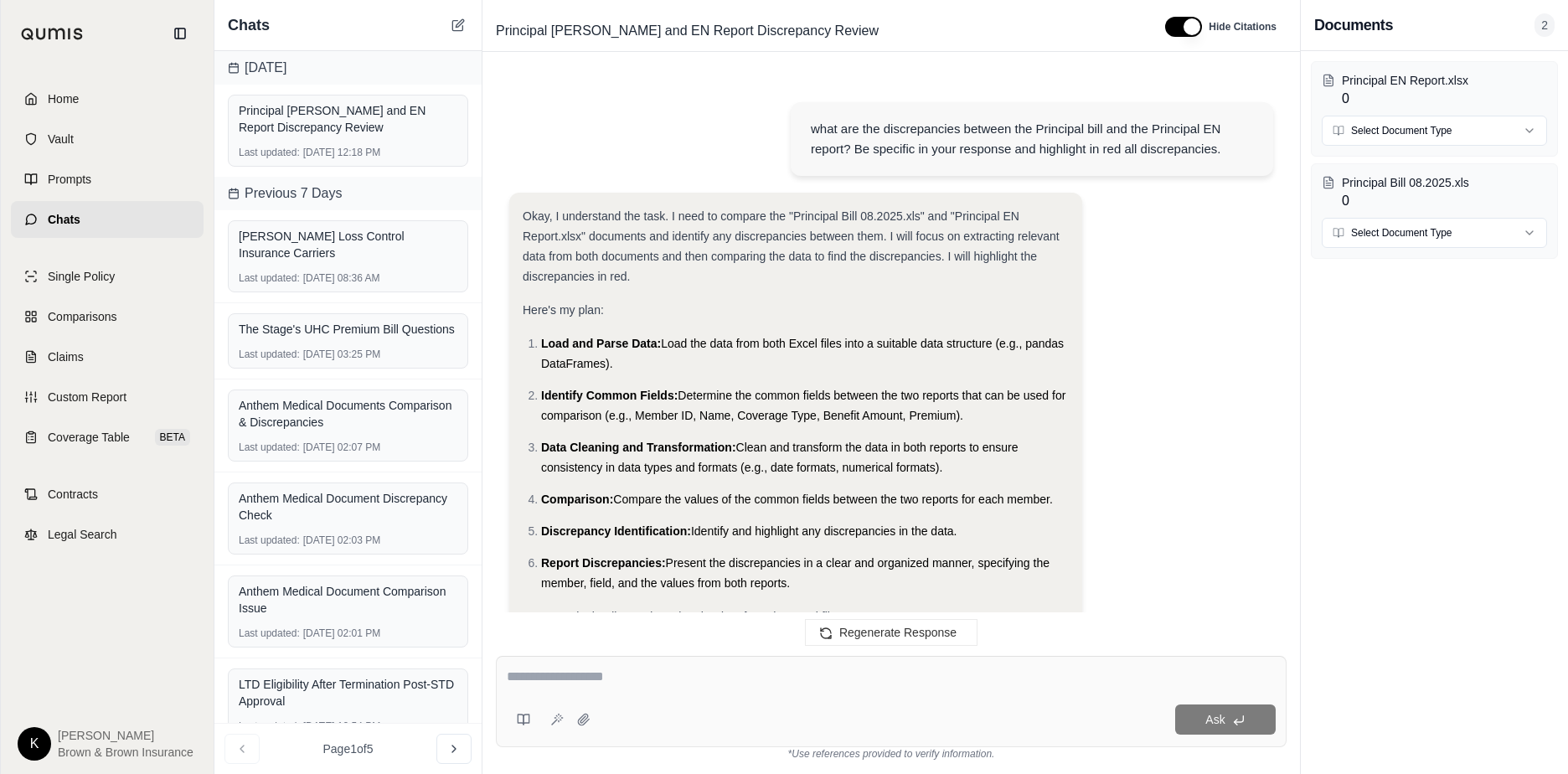
scroll to position [15623, 0]
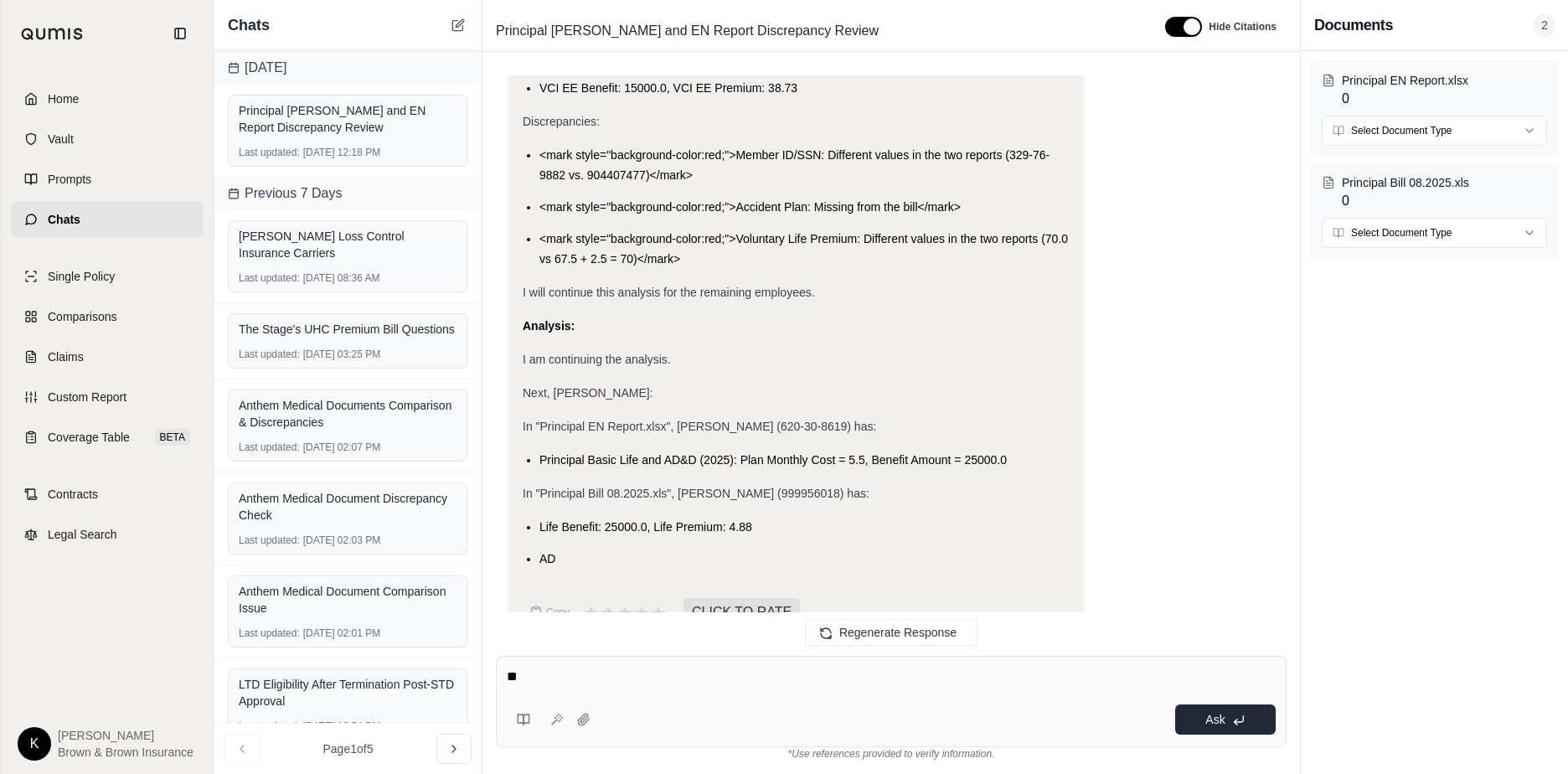
type textarea "*"
type textarea "**********"
click at [1073, 717] on span "Ask" at bounding box center [1215, 719] width 20 height 13
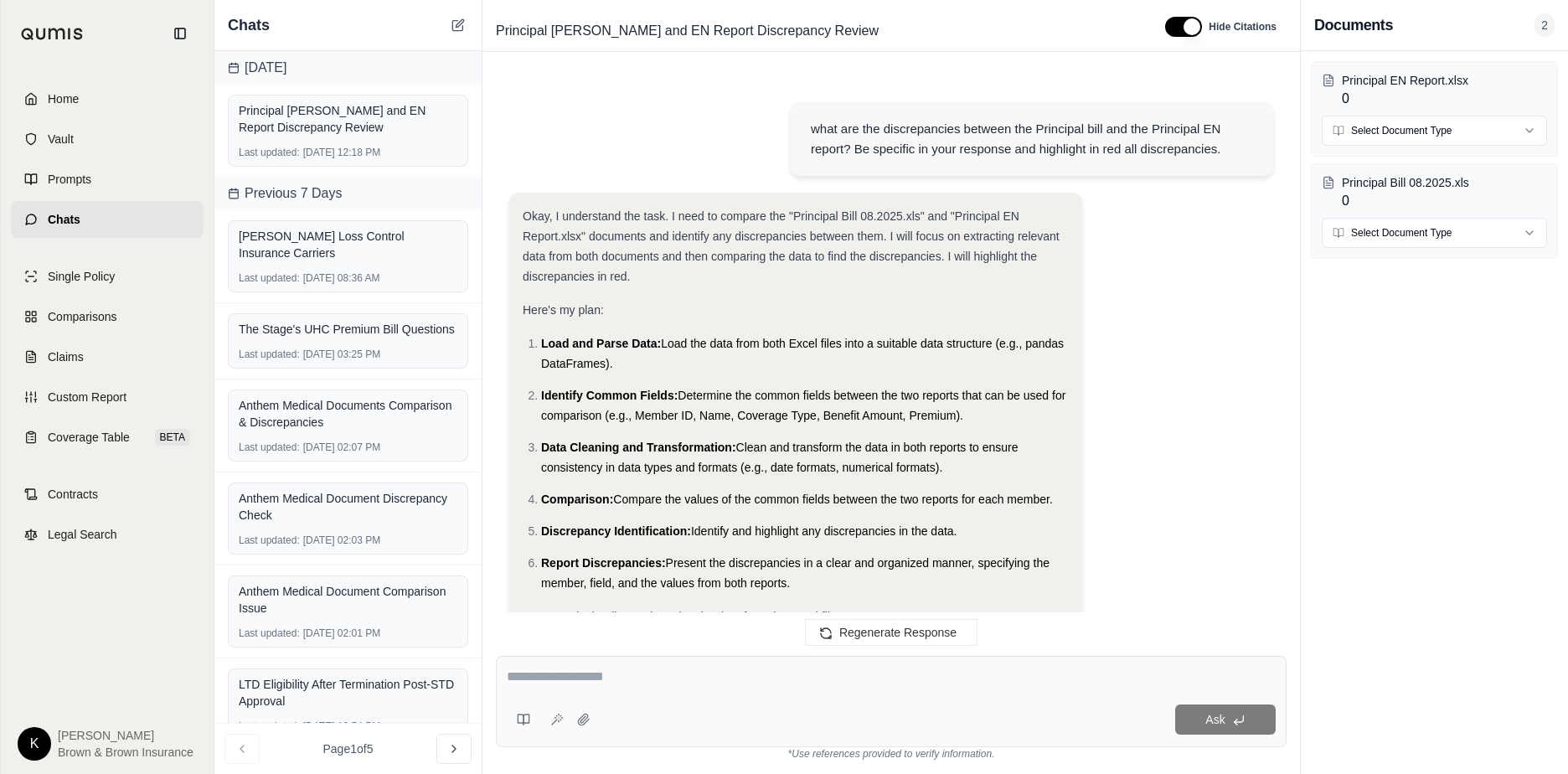
scroll to position [25701, 0]
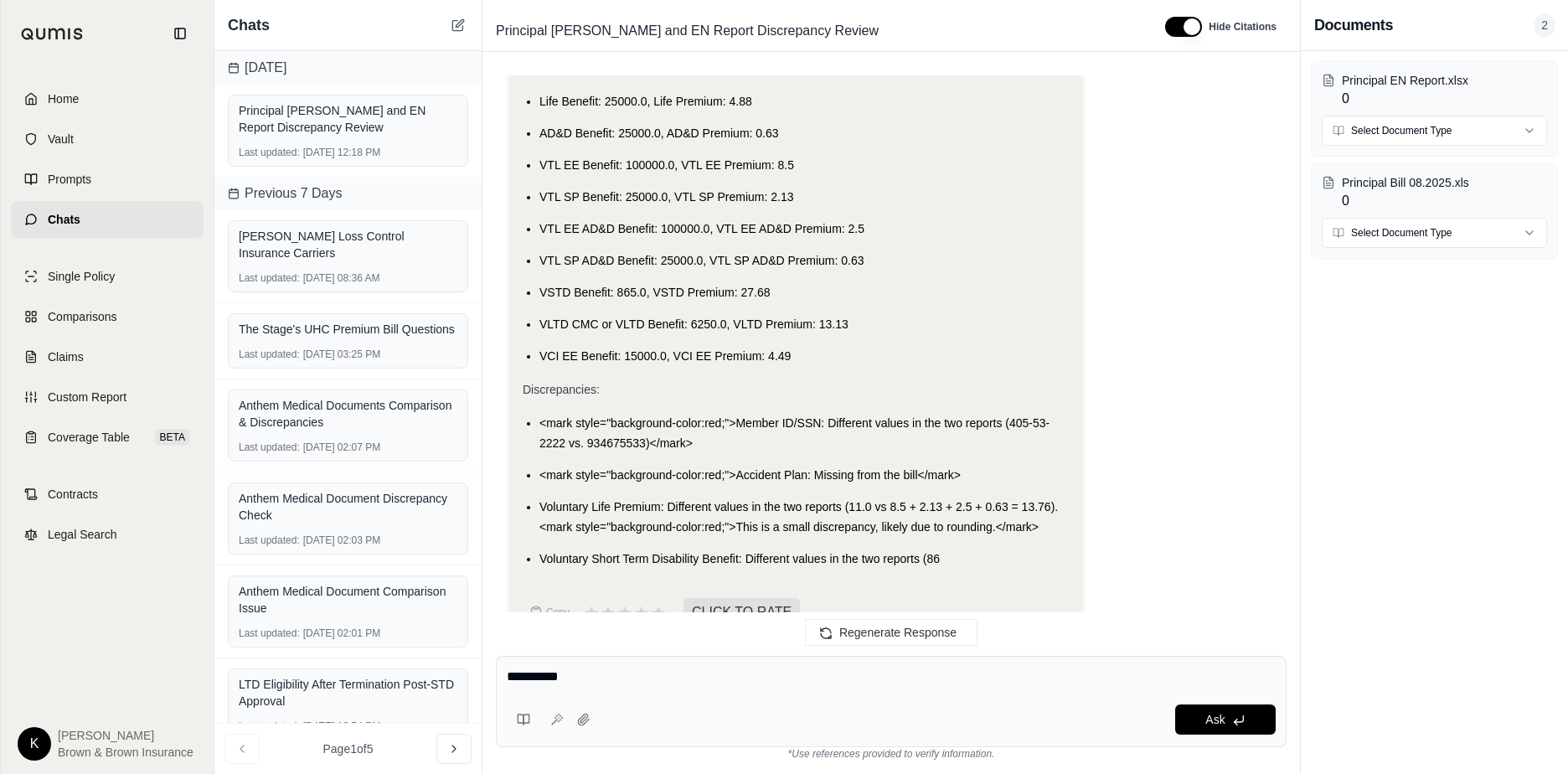
type textarea "**********"
click at [1073, 717] on span "Ask" at bounding box center [1215, 719] width 20 height 13
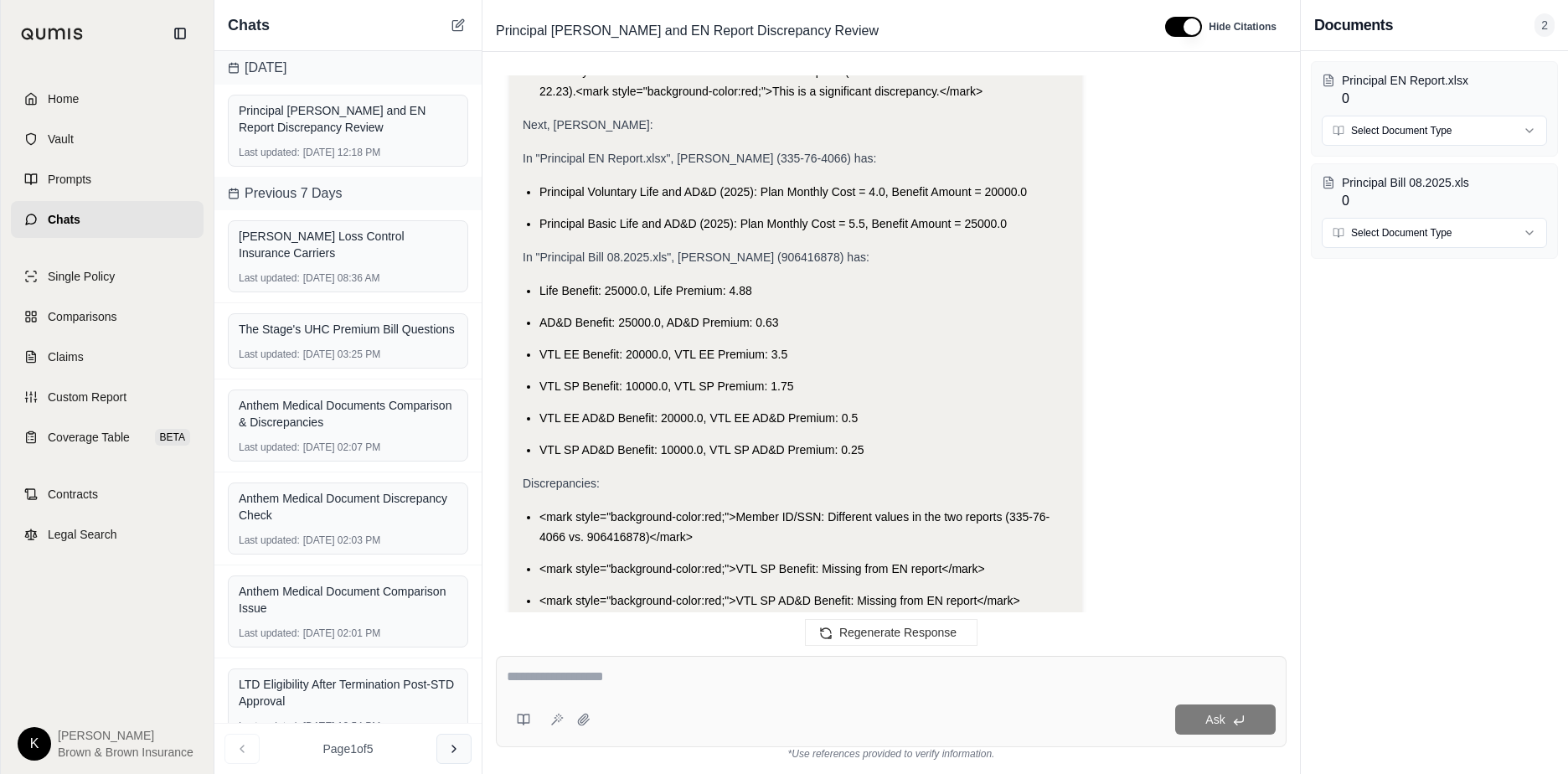
scroll to position [34540, 0]
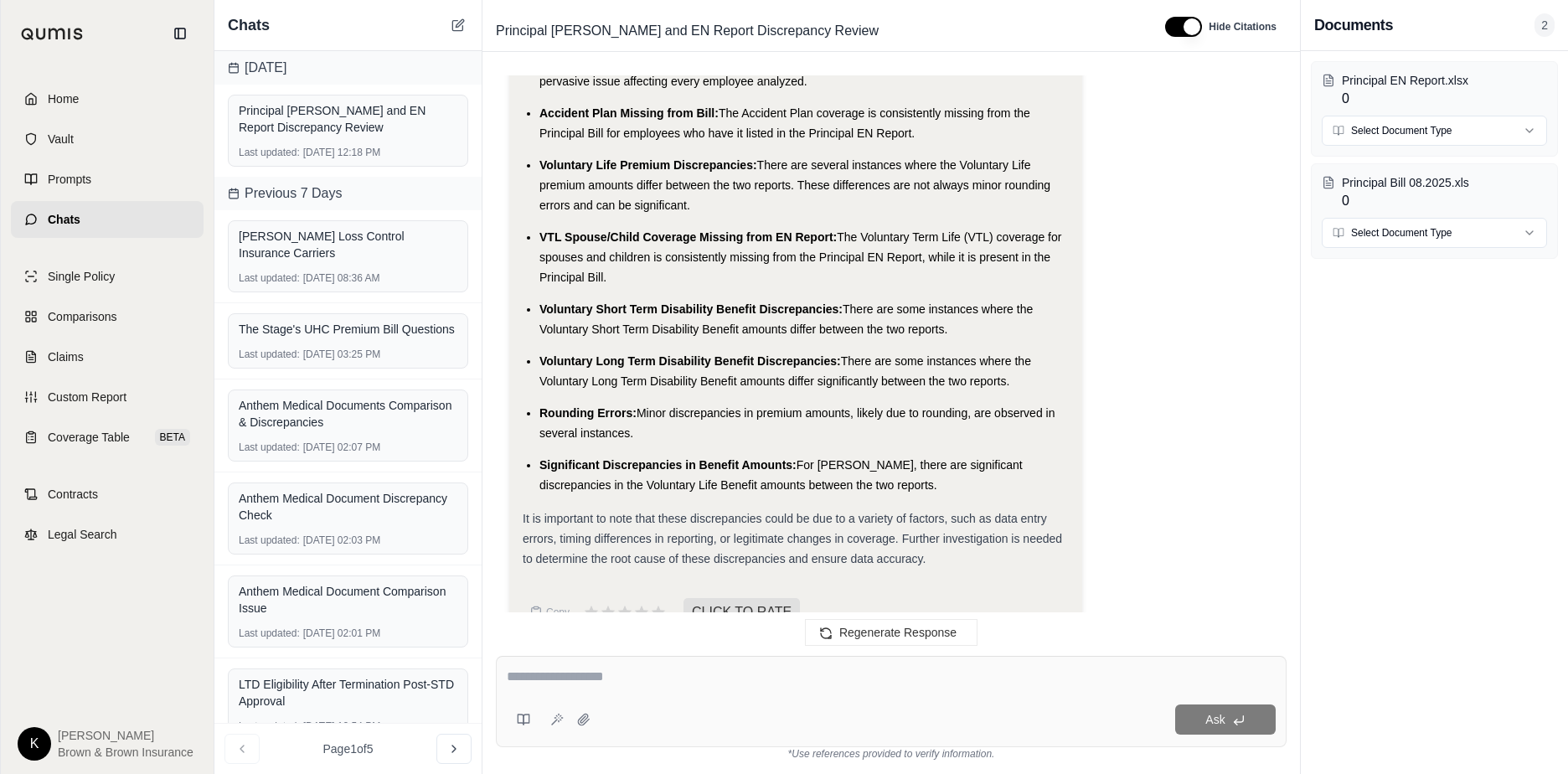
click at [623, 673] on textarea at bounding box center [891, 677] width 769 height 20
type textarea "**********"
click at [1073, 726] on button "Ask" at bounding box center [1225, 719] width 101 height 30
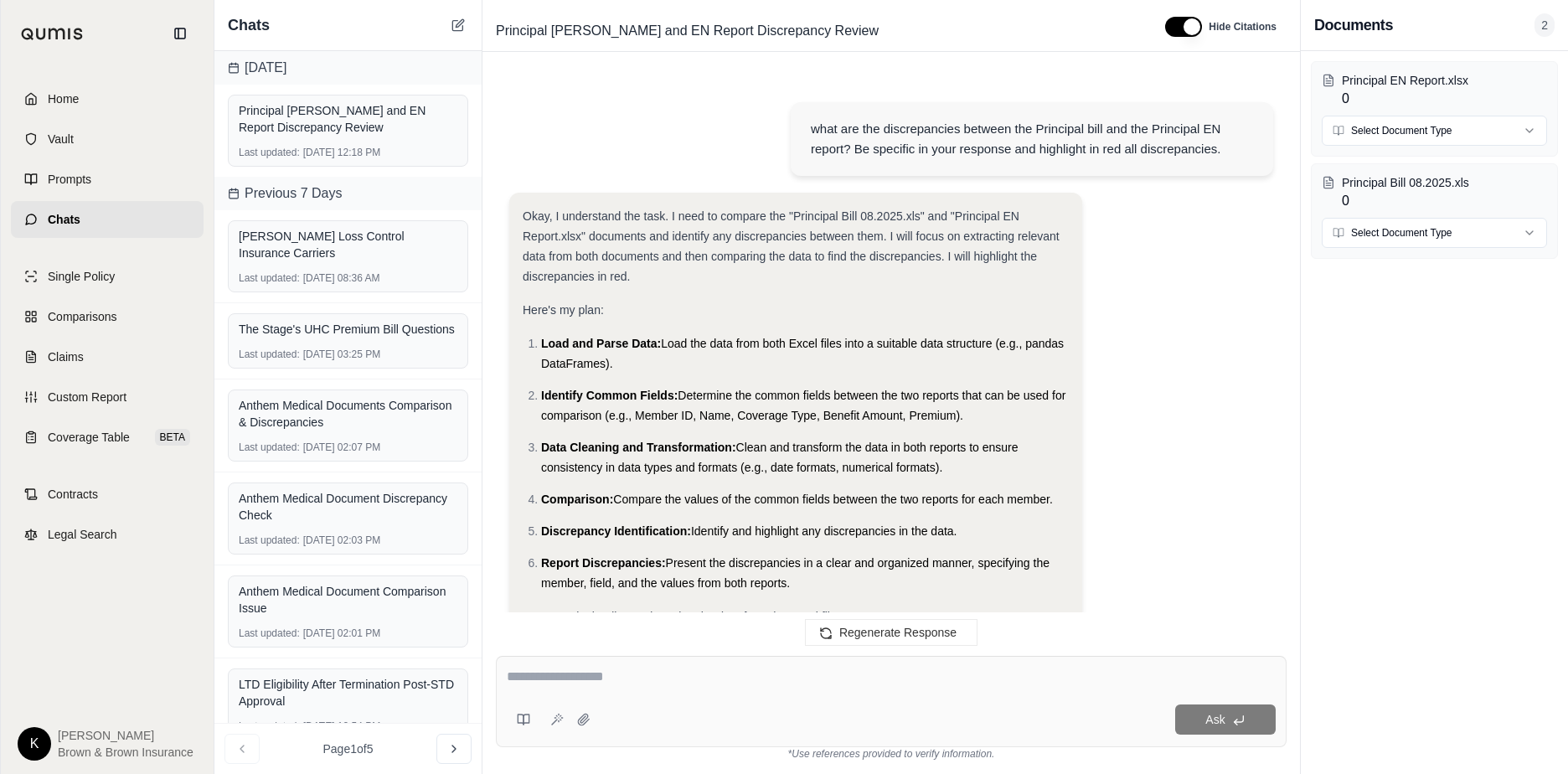
scroll to position [38824, 0]
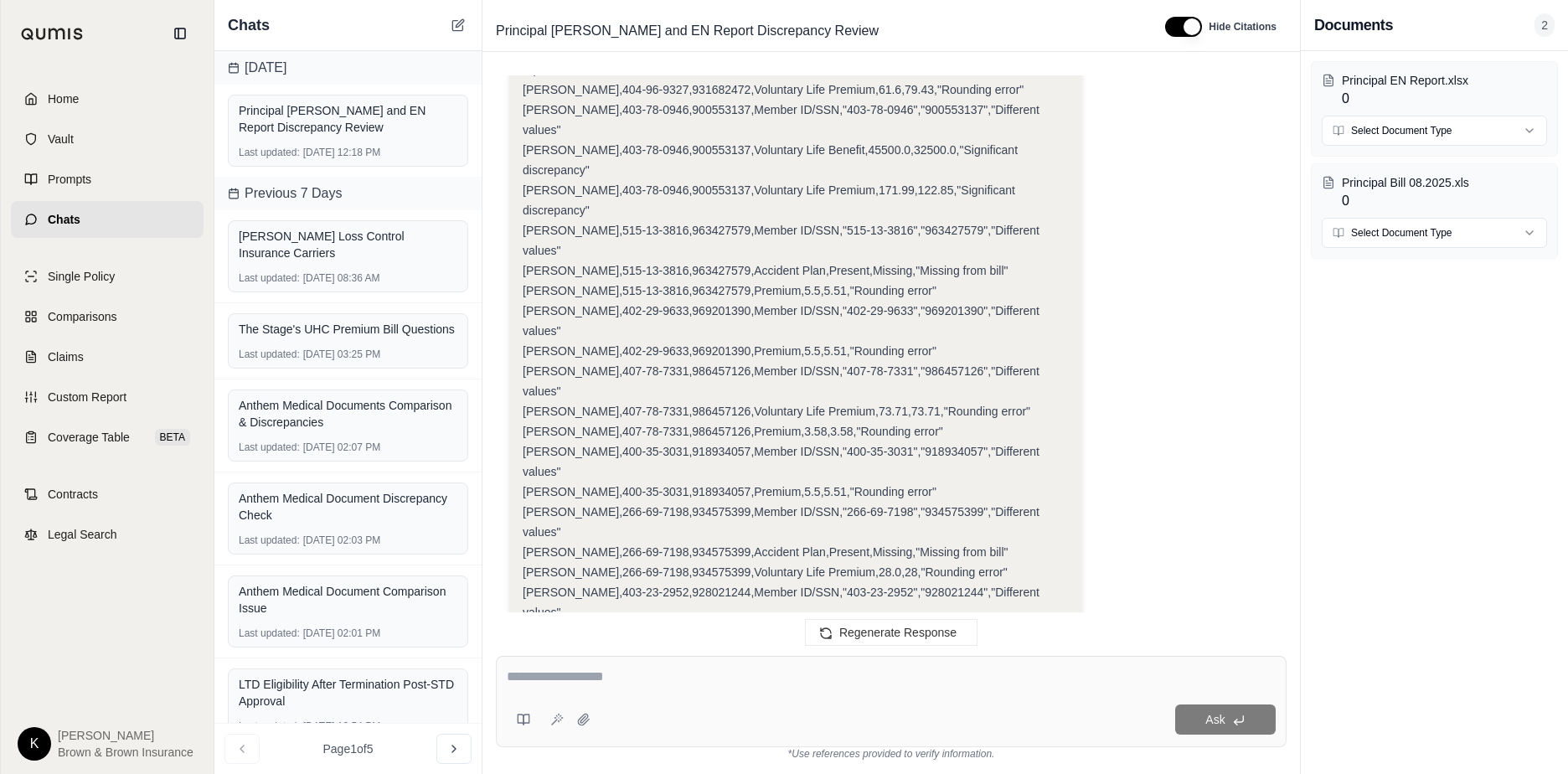
click at [514, 672] on textarea at bounding box center [891, 677] width 769 height 20
type textarea "**********"
click at [1073, 717] on button "Ask" at bounding box center [1225, 719] width 101 height 30
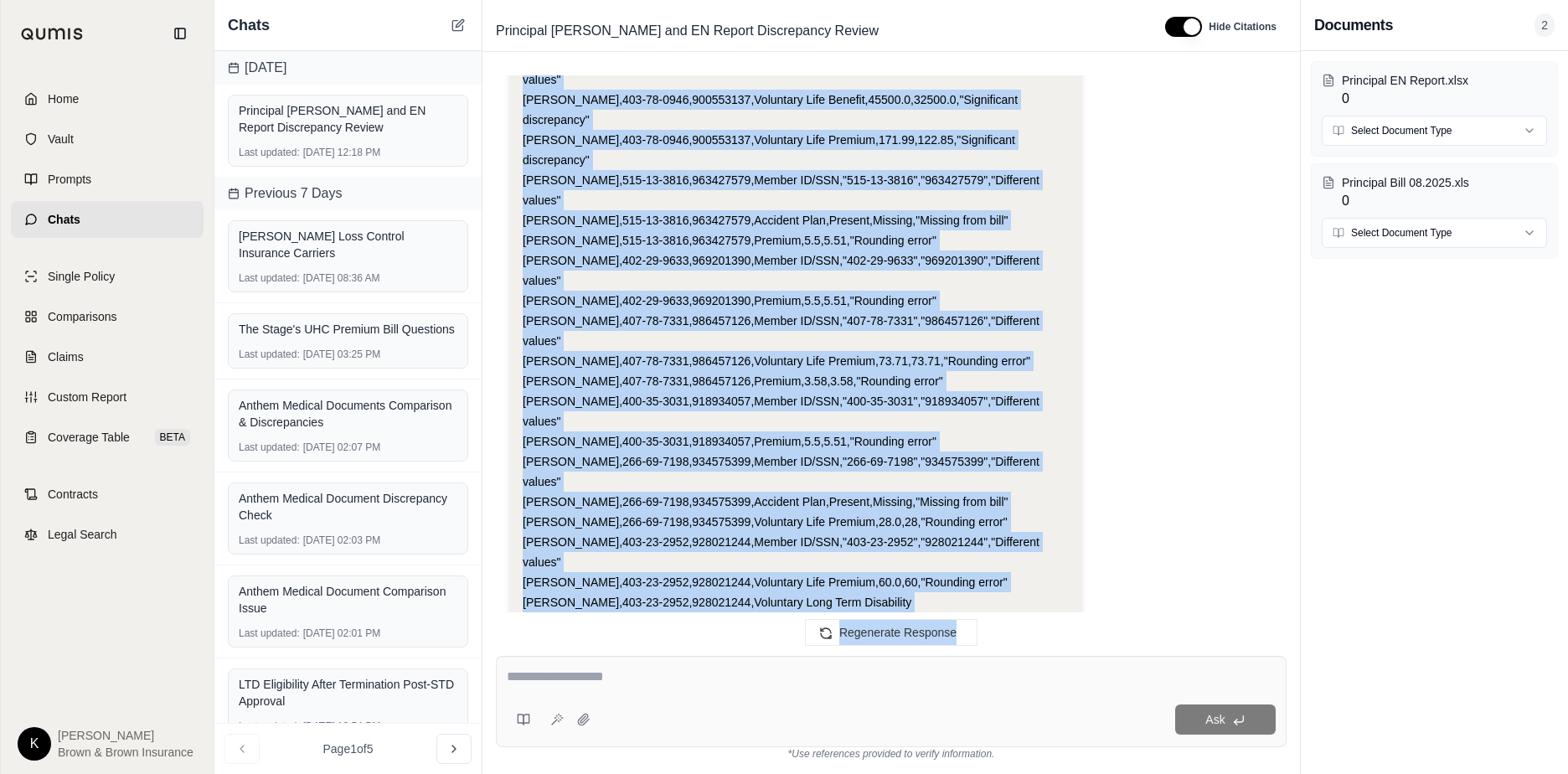
scroll to position [38907, 0]
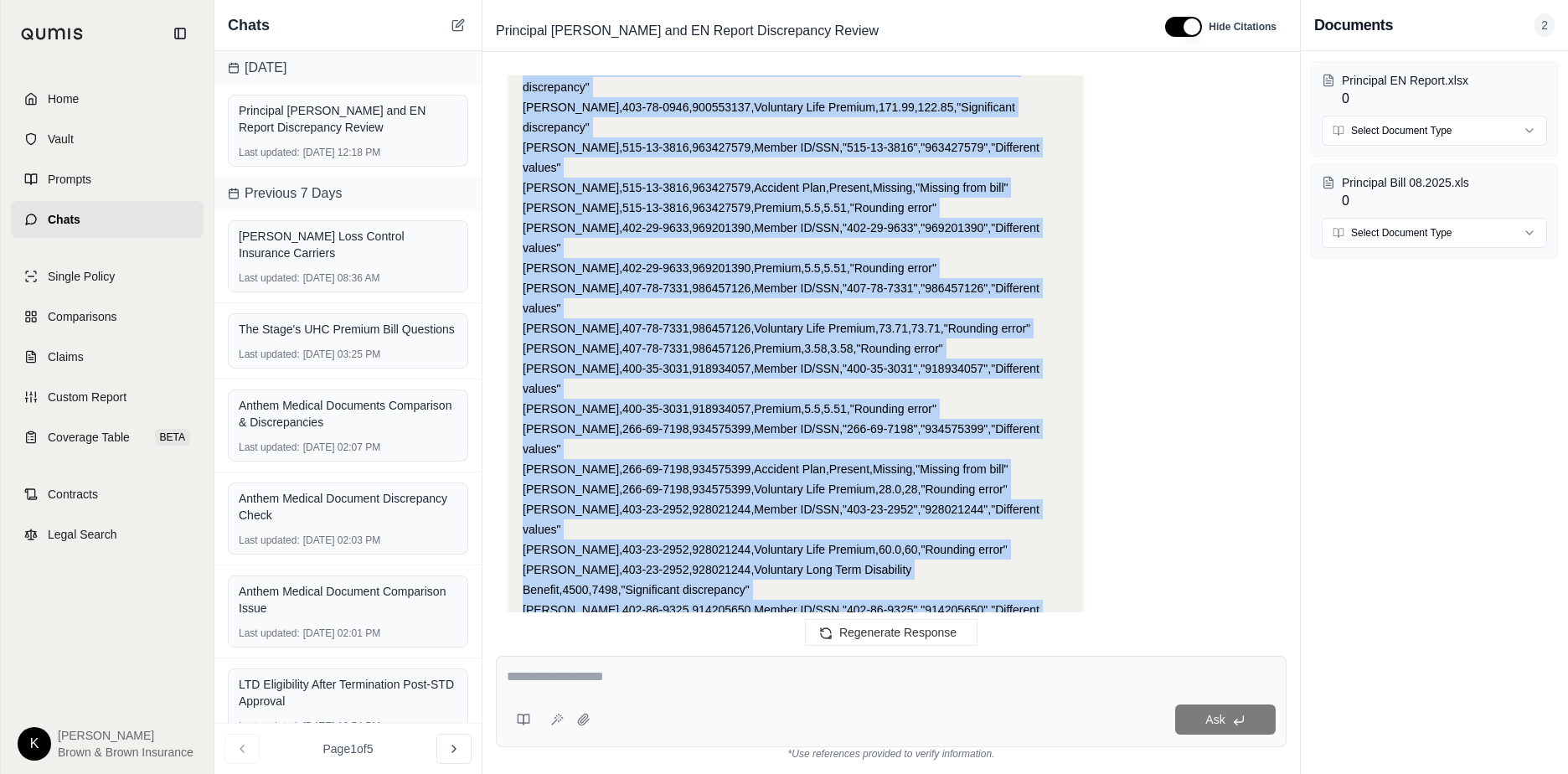
drag, startPoint x: 523, startPoint y: 428, endPoint x: 1048, endPoint y: 311, distance: 537.9
drag, startPoint x: 1048, startPoint y: 311, endPoint x: 1011, endPoint y: 294, distance: 40.7
copy div "Employee Name,EN Report SSN,Bill Member ID,Discrepancy Type,EN Report Value,[PE…"
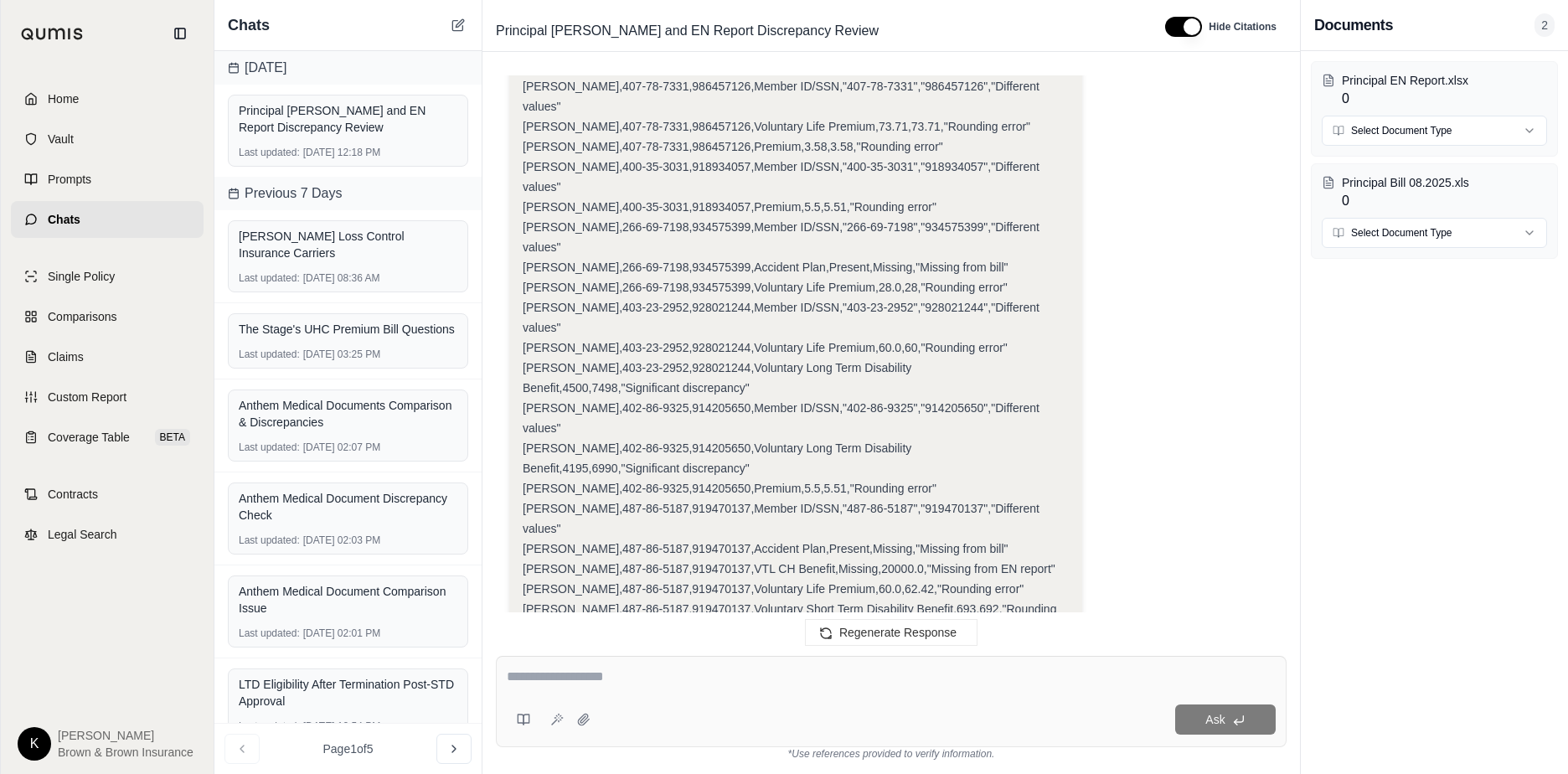
click at [523, 678] on textarea at bounding box center [891, 677] width 769 height 20
click at [593, 675] on textarea "*******" at bounding box center [891, 677] width 769 height 20
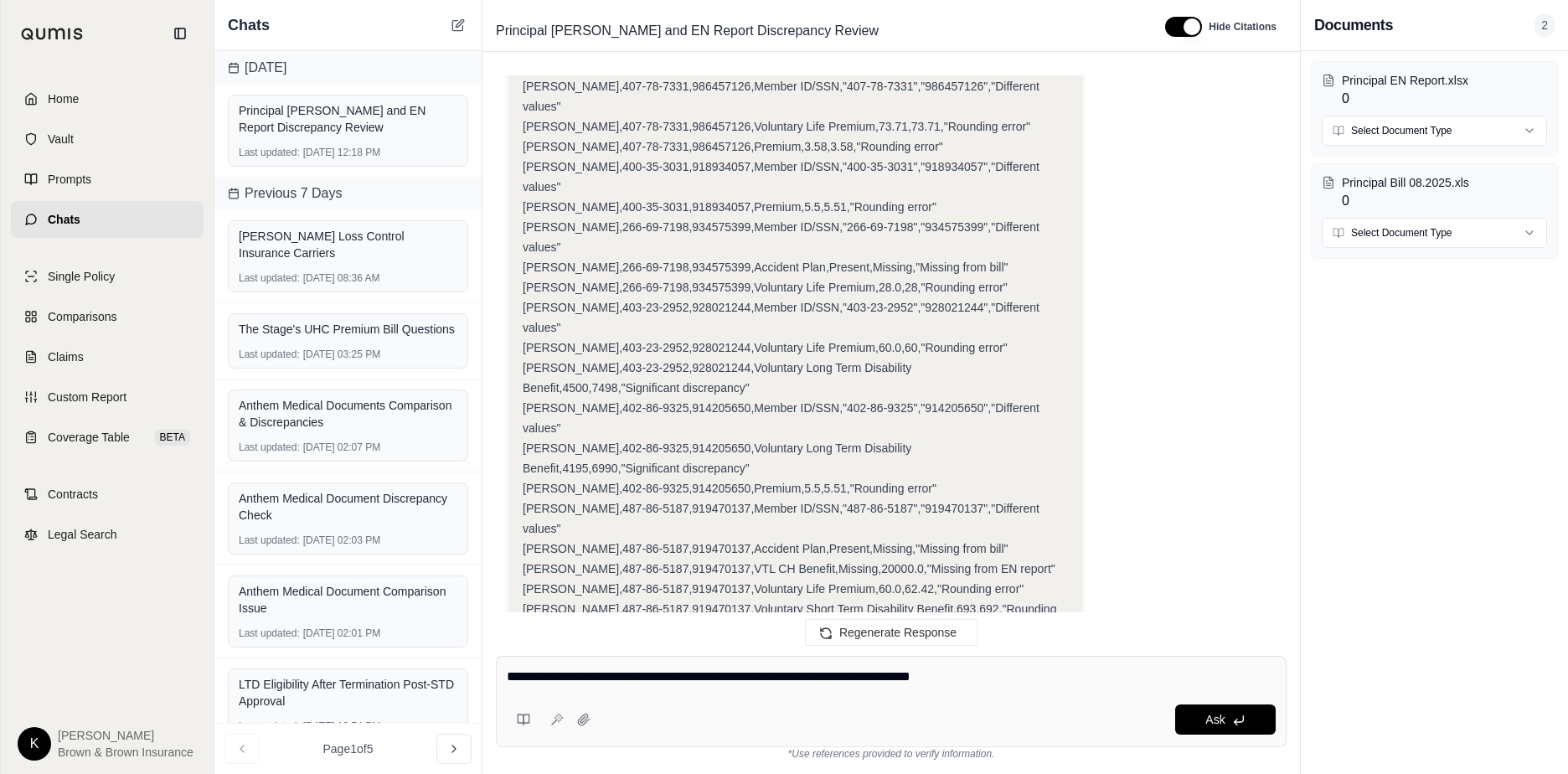
click at [1004, 676] on textarea "**********" at bounding box center [891, 677] width 769 height 20
type textarea "**********"
click at [1073, 727] on button "Ask" at bounding box center [1225, 719] width 101 height 30
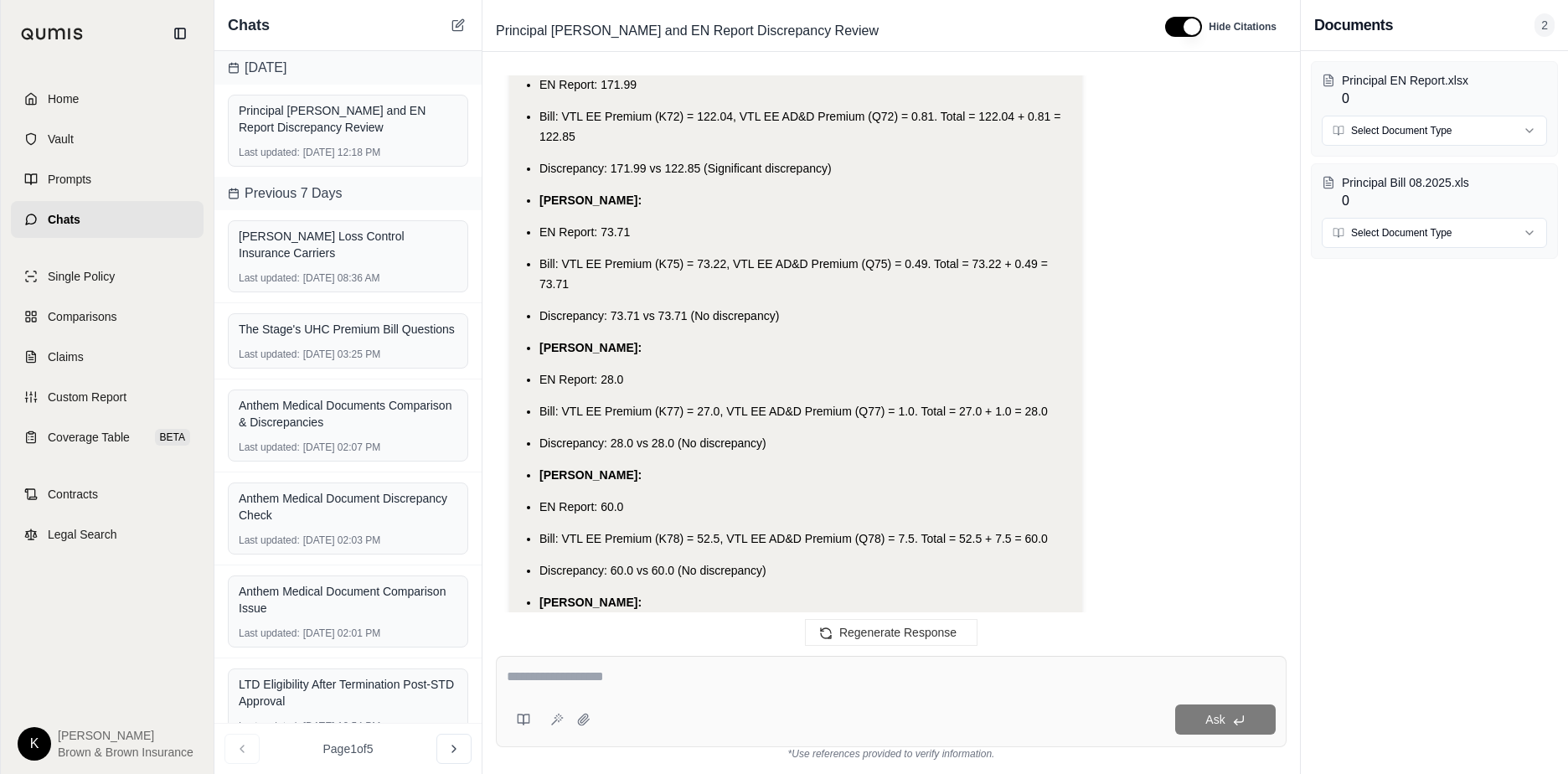
scroll to position [46013, 0]
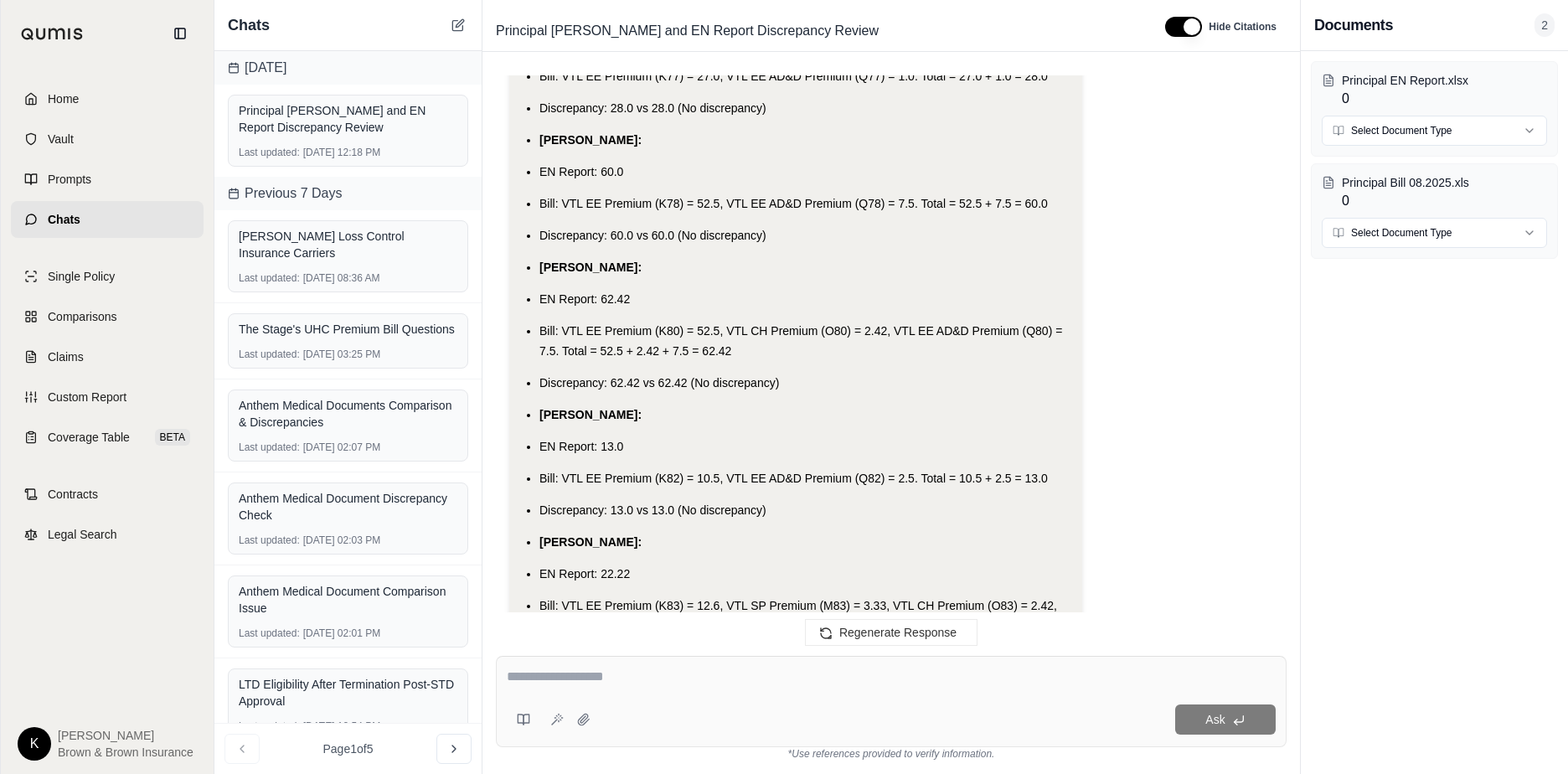
click at [63, 220] on span "Chats" at bounding box center [63, 220] width 33 height 17
click at [63, 207] on link "Chats" at bounding box center [107, 220] width 193 height 37
click at [68, 95] on span "Home" at bounding box center [62, 99] width 31 height 17
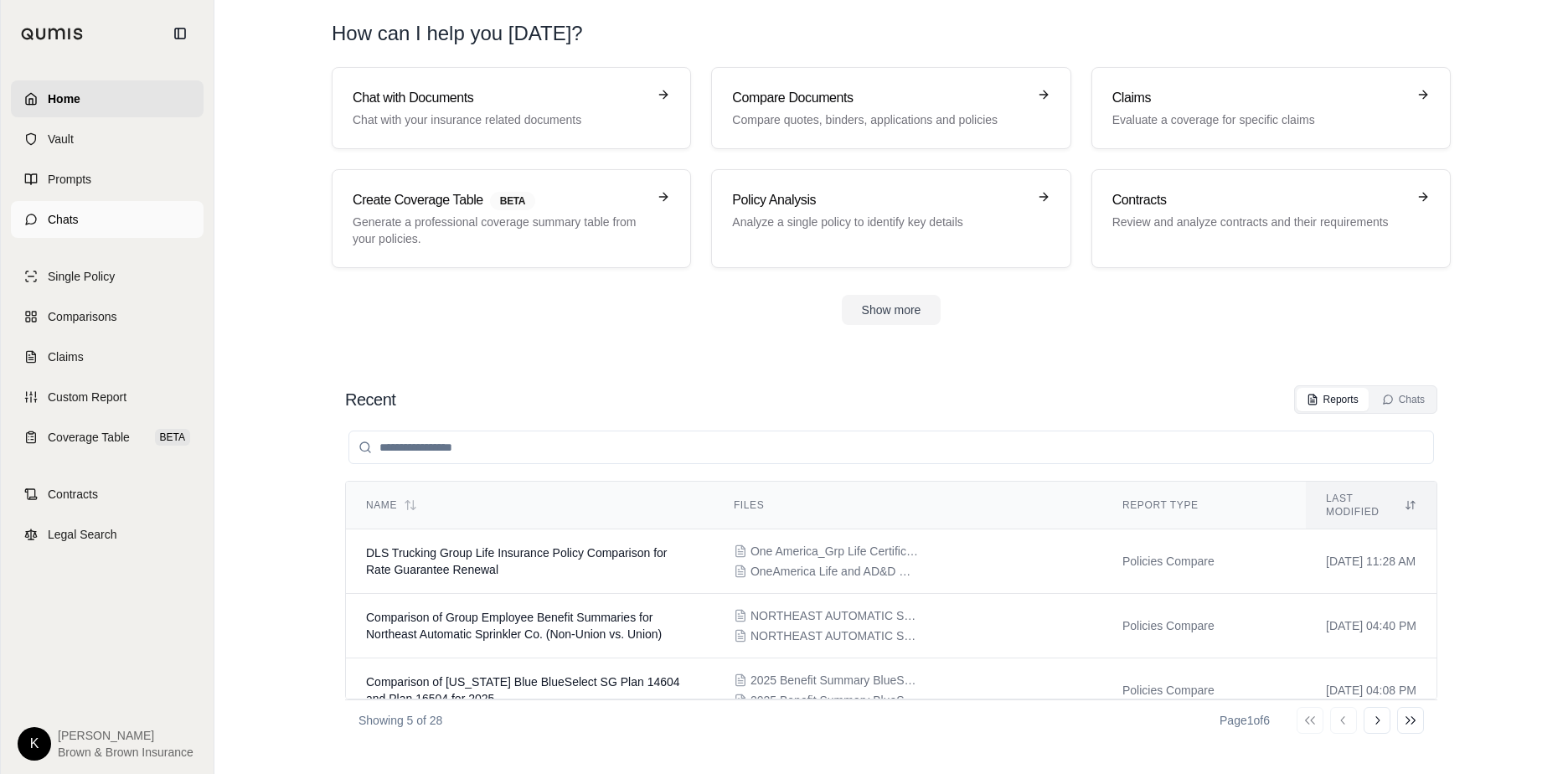
click at [59, 220] on span "Chats" at bounding box center [62, 220] width 31 height 17
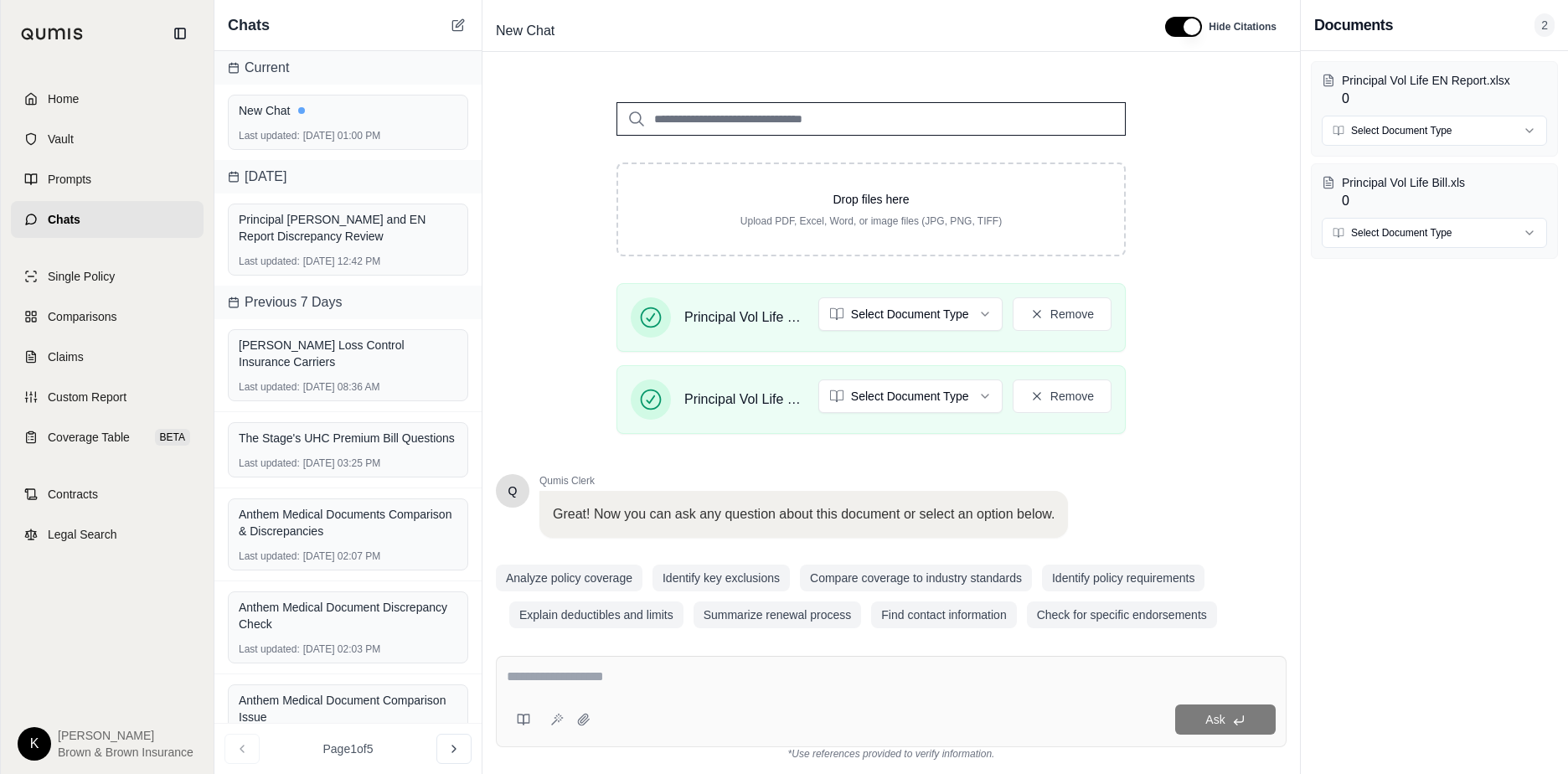
scroll to position [212, 0]
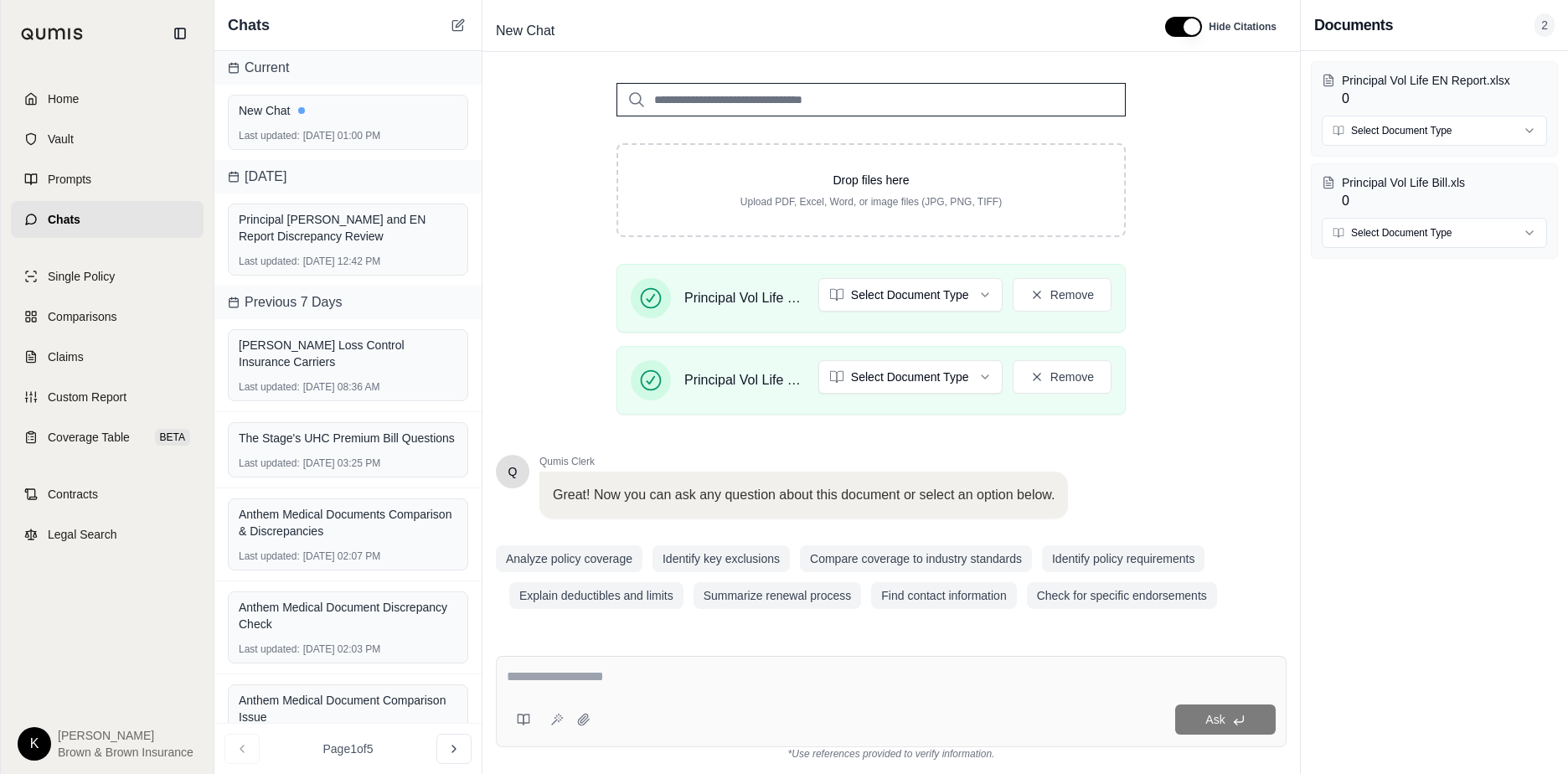
click at [539, 678] on textarea at bounding box center [891, 677] width 769 height 20
click at [540, 672] on textarea at bounding box center [891, 677] width 769 height 20
click at [669, 676] on textarea "**********" at bounding box center [891, 677] width 769 height 20
click at [758, 683] on textarea "**********" at bounding box center [891, 677] width 769 height 20
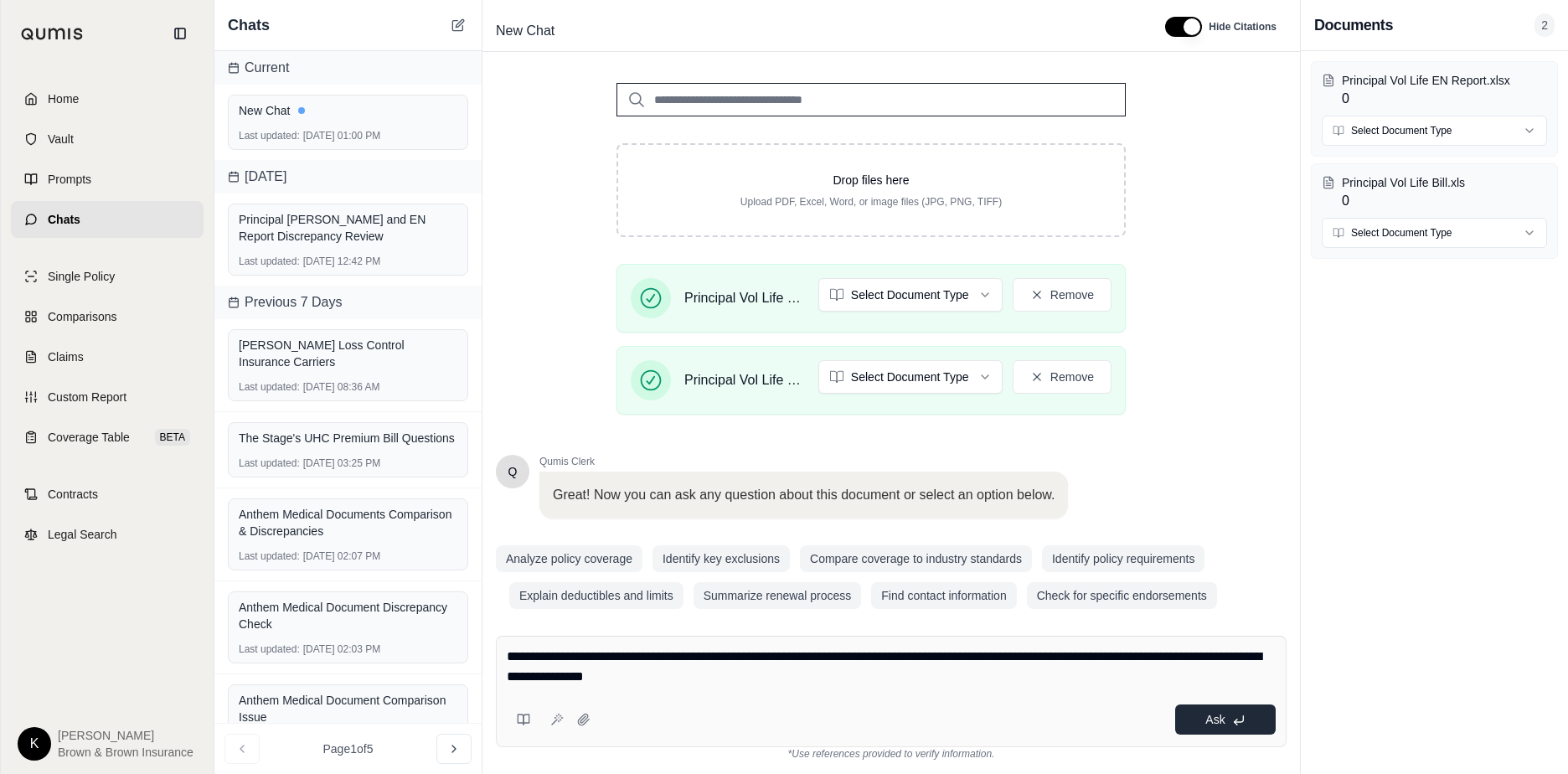
type textarea "**********"
click at [1073, 726] on span "Ask" at bounding box center [1215, 719] width 20 height 13
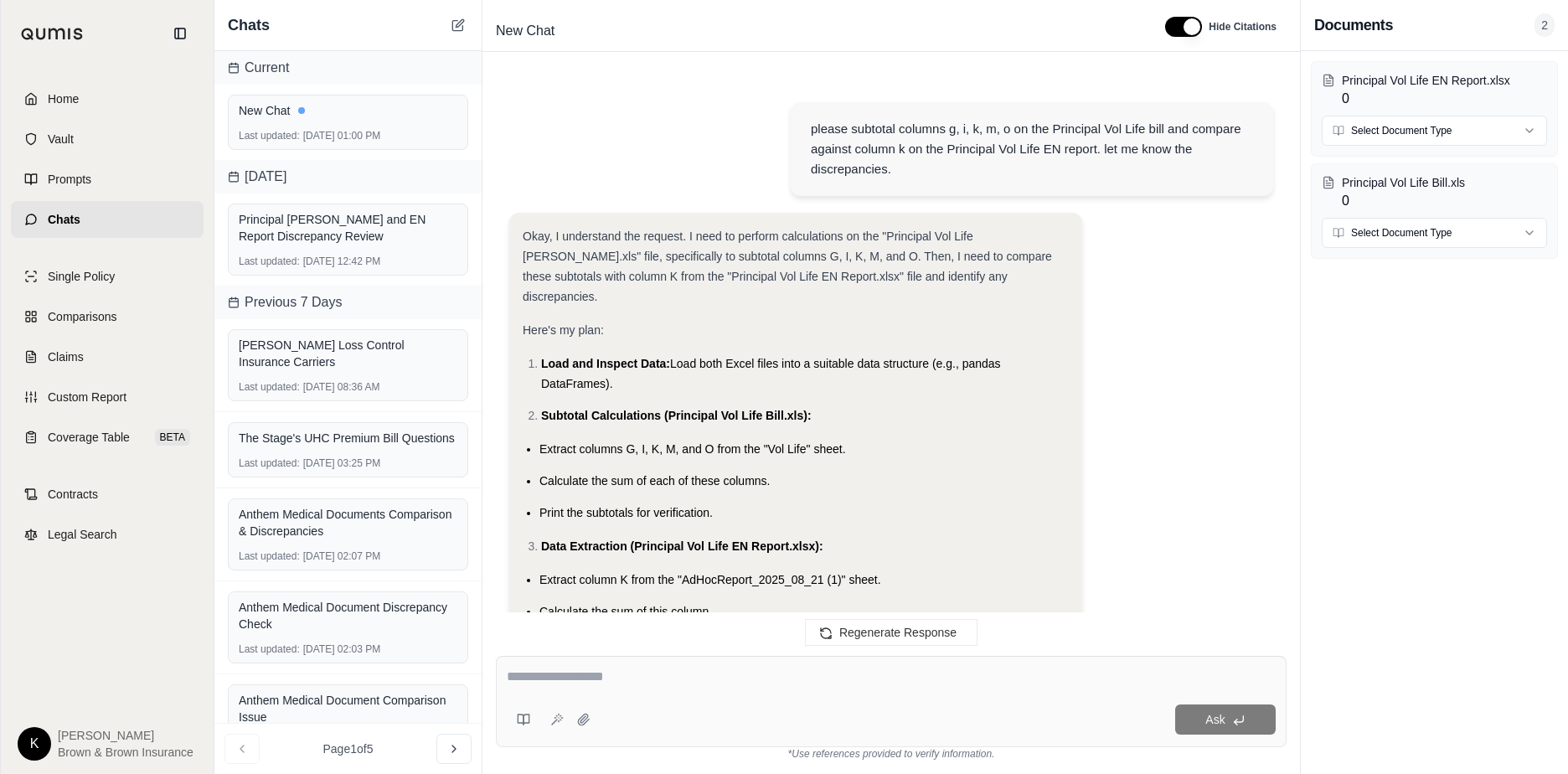
scroll to position [1935, 0]
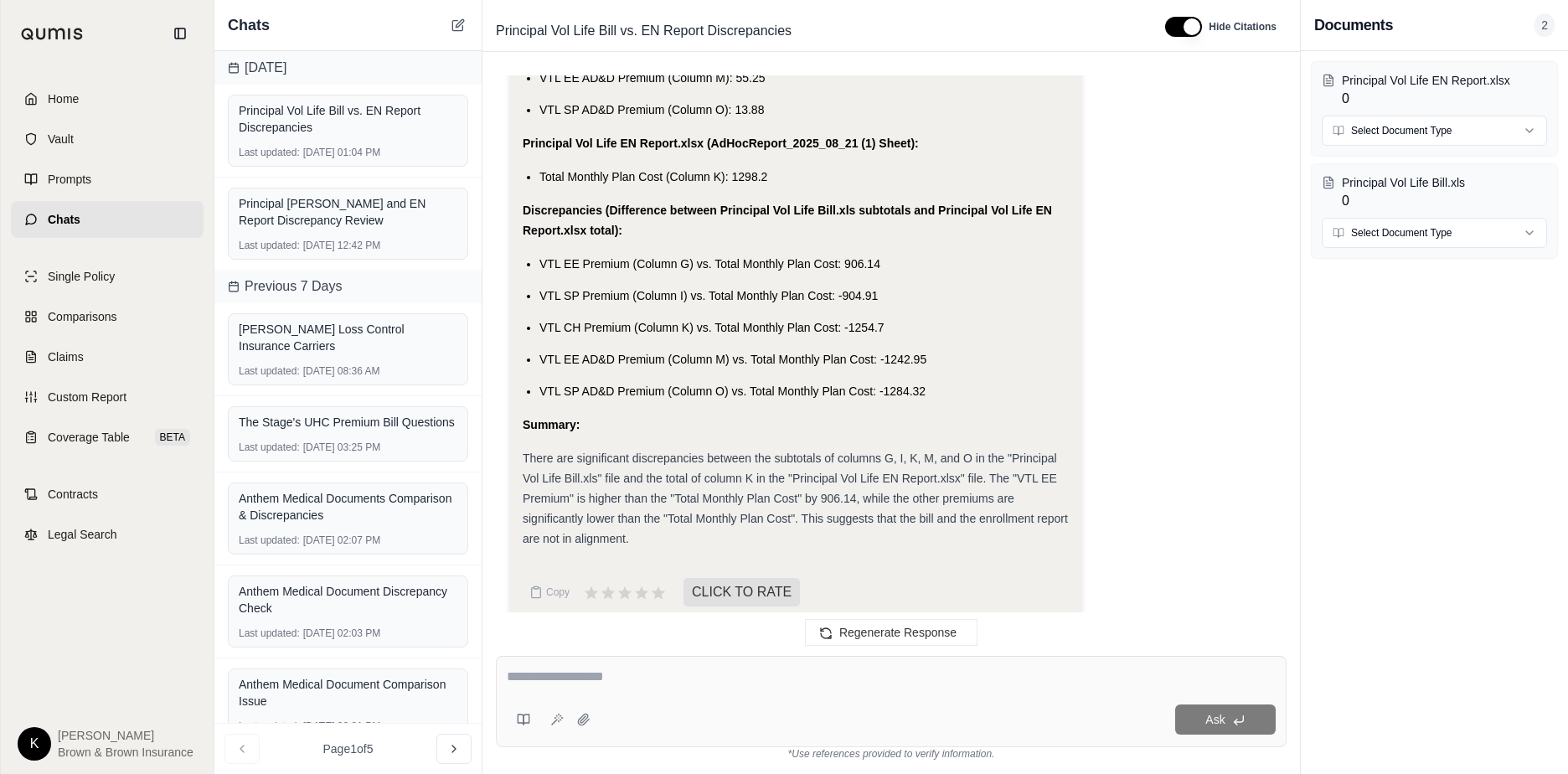
click at [518, 683] on textarea at bounding box center [891, 677] width 769 height 20
type textarea "**********"
click at [1073, 714] on span "Ask" at bounding box center [1215, 719] width 20 height 13
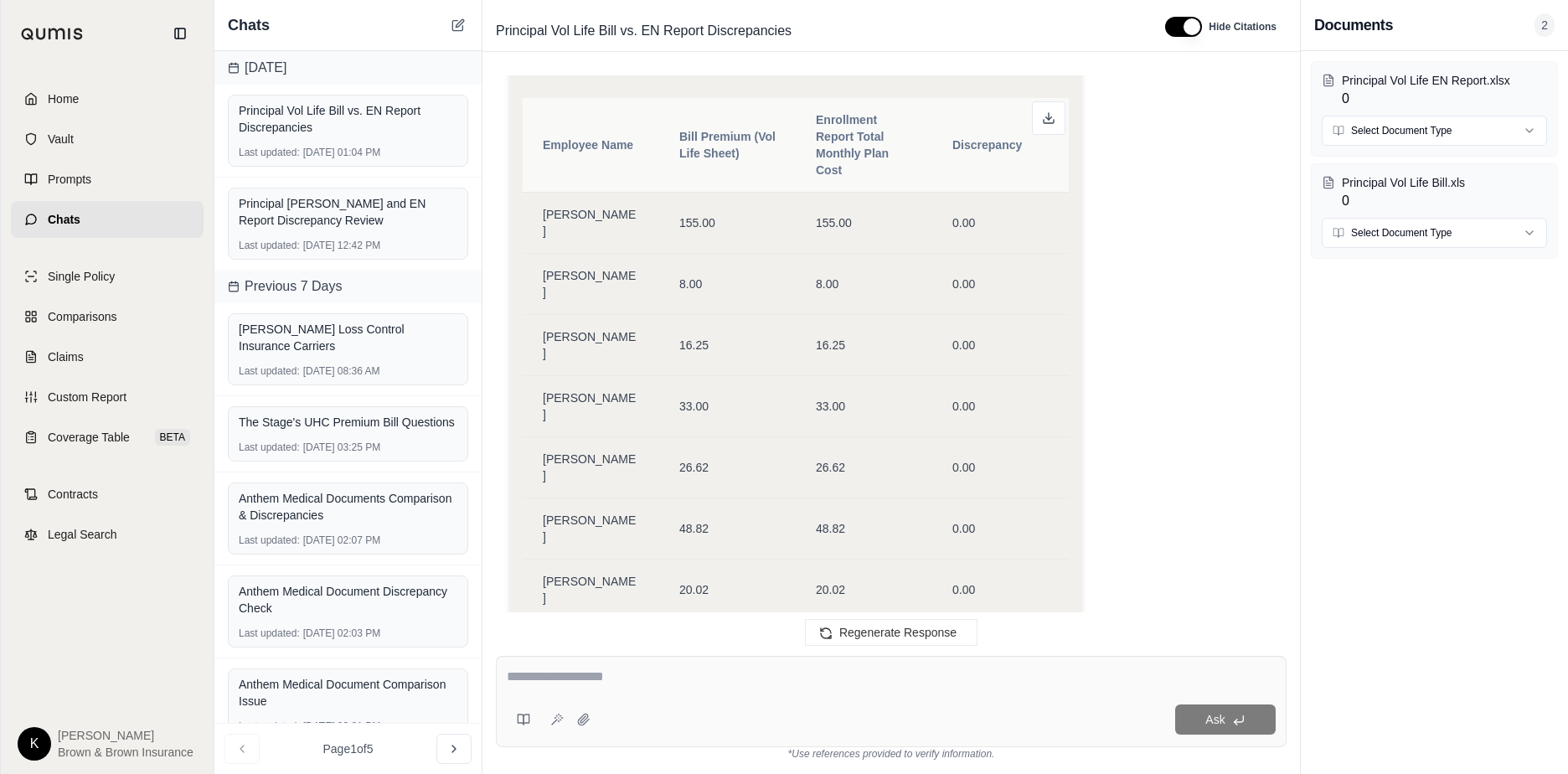
scroll to position [5177, 0]
